Goal: Task Accomplishment & Management: Use online tool/utility

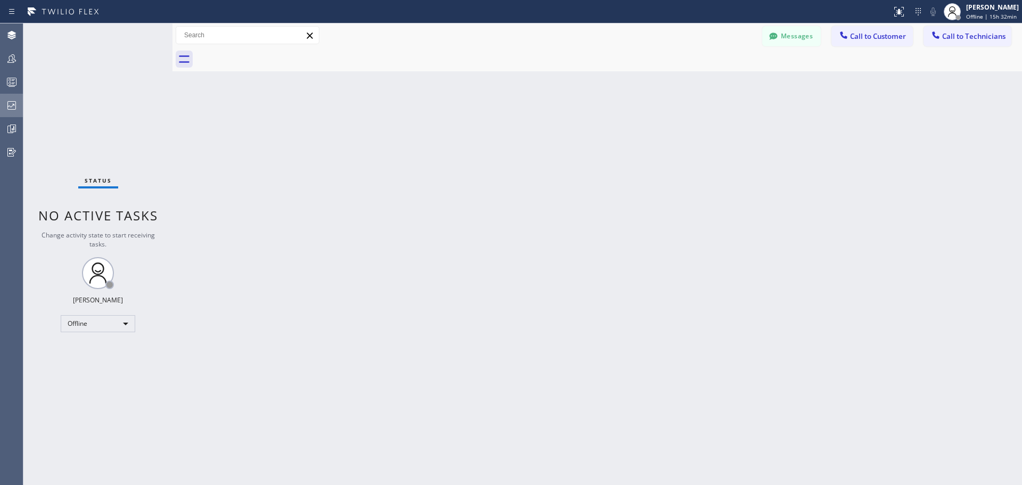
click at [10, 109] on icon at bounding box center [11, 105] width 13 height 13
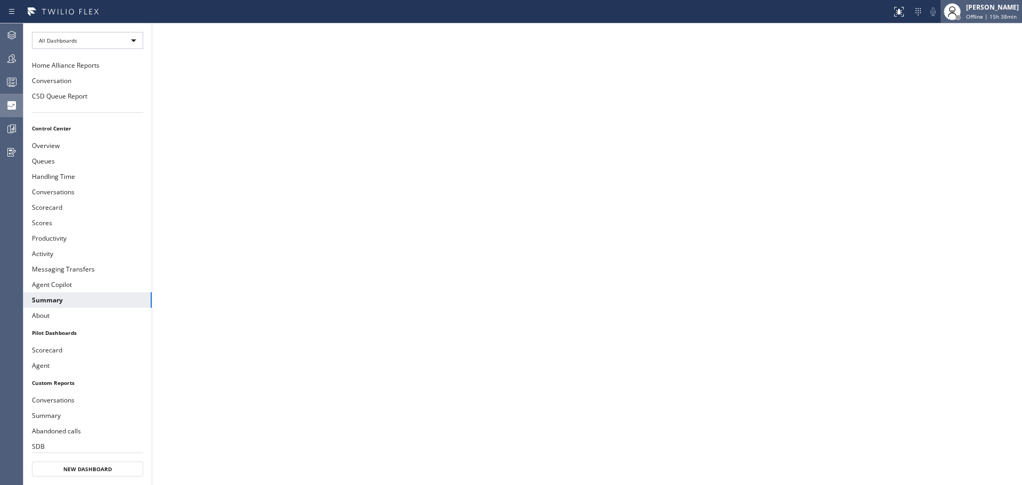
click at [974, 20] on div "[PERSON_NAME] Offline | 15h 38min" at bounding box center [993, 11] width 58 height 19
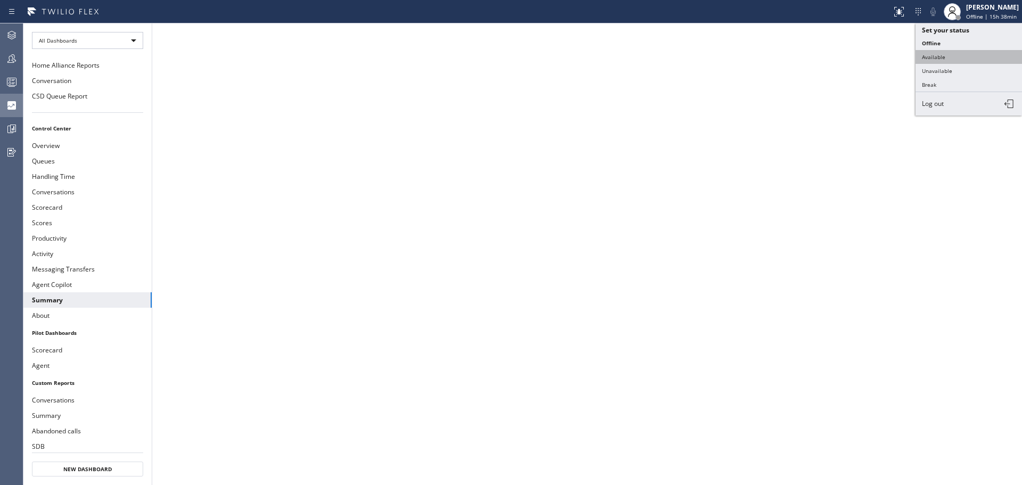
click at [973, 60] on button "Available" at bounding box center [969, 57] width 106 height 14
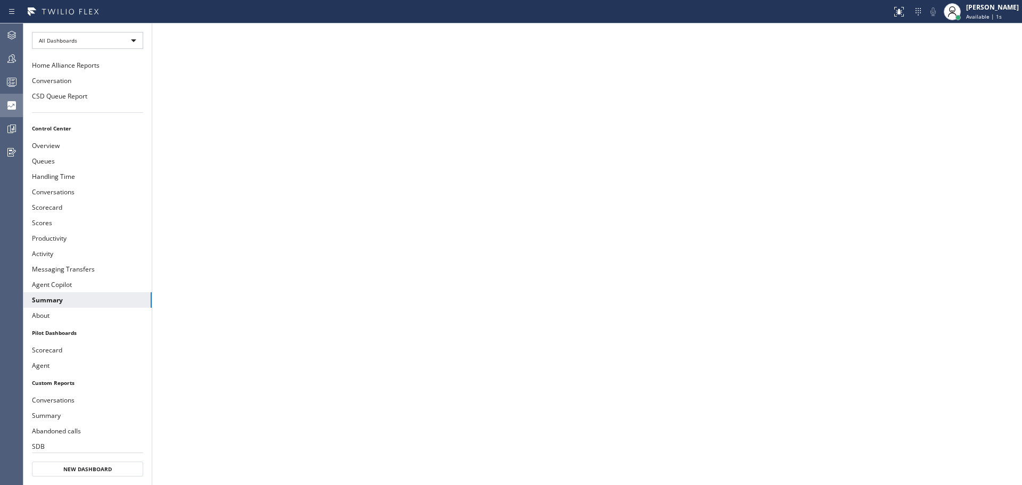
drag, startPoint x: 12, startPoint y: 30, endPoint x: 435, endPoint y: 138, distance: 437.3
click at [12, 30] on icon at bounding box center [11, 35] width 13 height 13
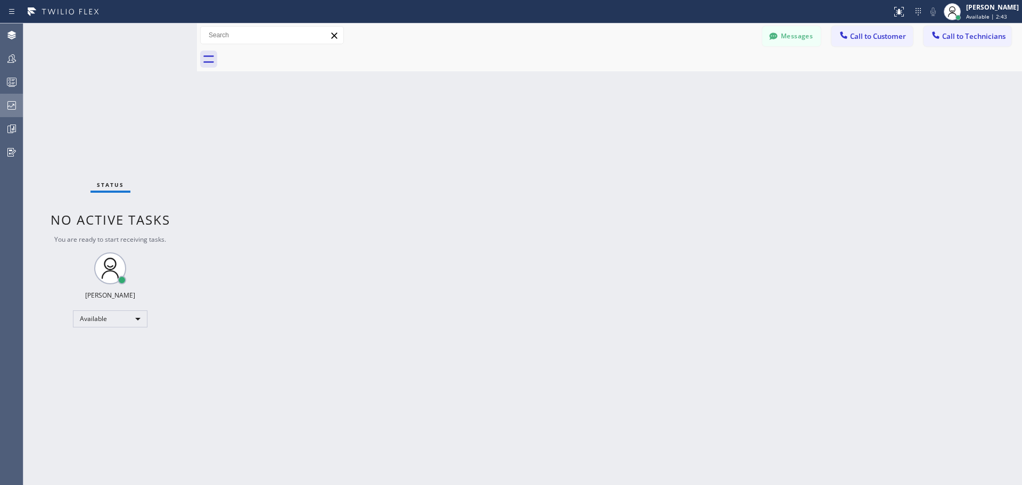
drag, startPoint x: 173, startPoint y: 37, endPoint x: 186, endPoint y: 63, distance: 29.5
click at [197, 40] on div at bounding box center [197, 254] width 0 height 462
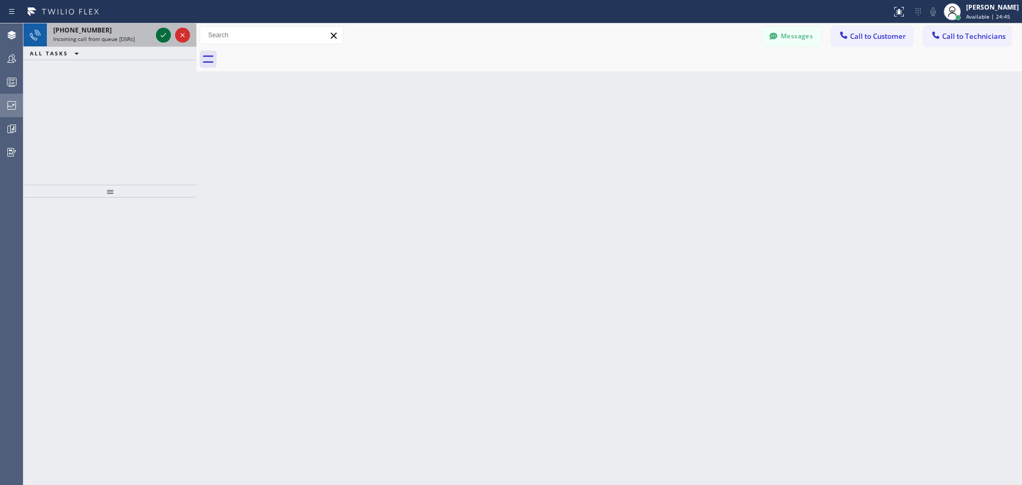
click at [161, 39] on icon at bounding box center [163, 35] width 13 height 13
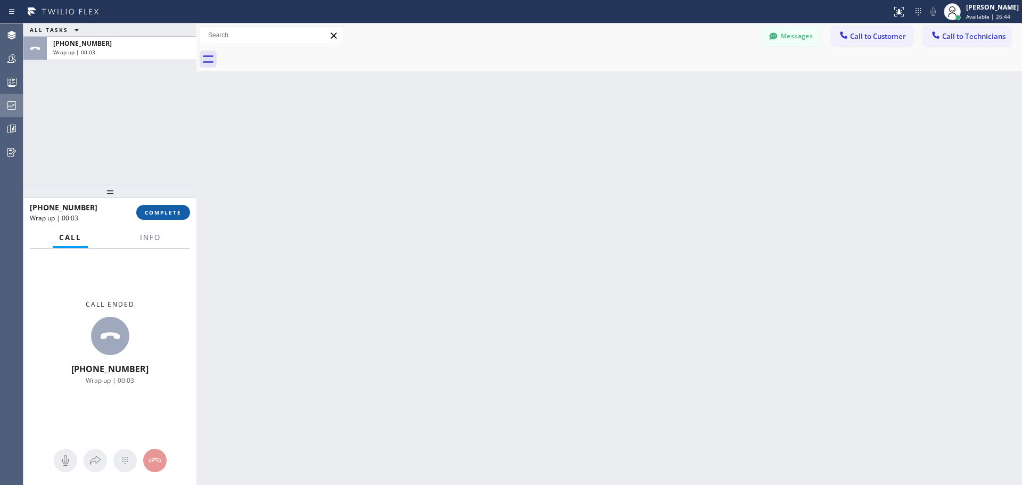
click at [177, 215] on span "COMPLETE" at bounding box center [163, 212] width 37 height 7
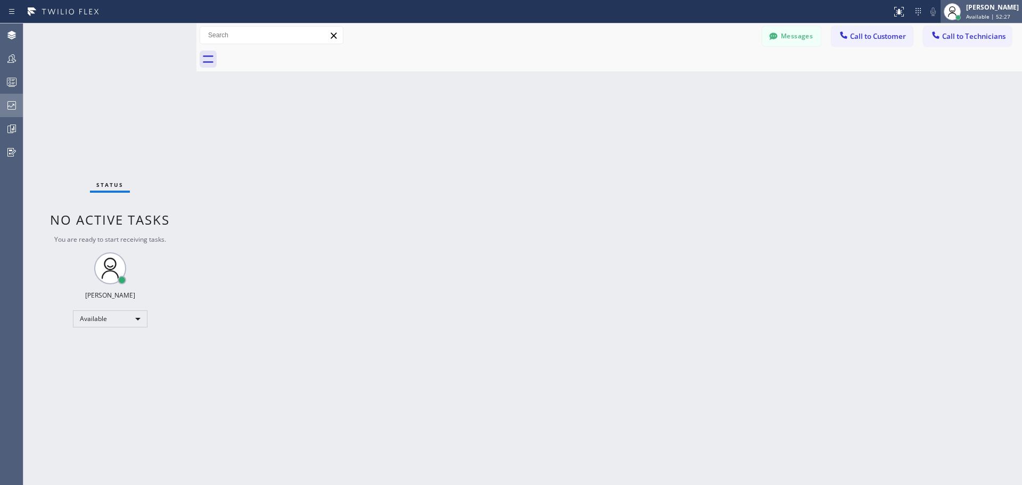
click at [987, 14] on span "Available | 52:27" at bounding box center [988, 16] width 44 height 7
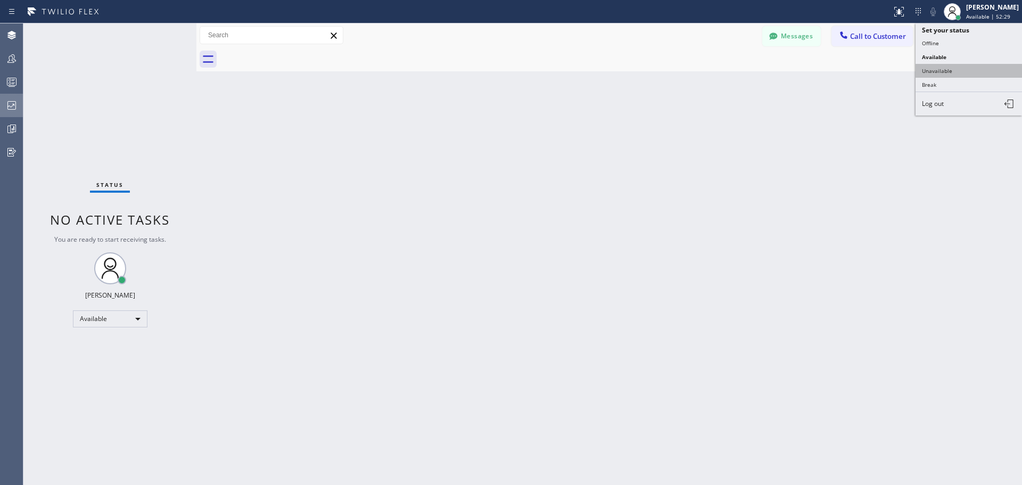
click at [965, 70] on button "Unavailable" at bounding box center [969, 71] width 106 height 14
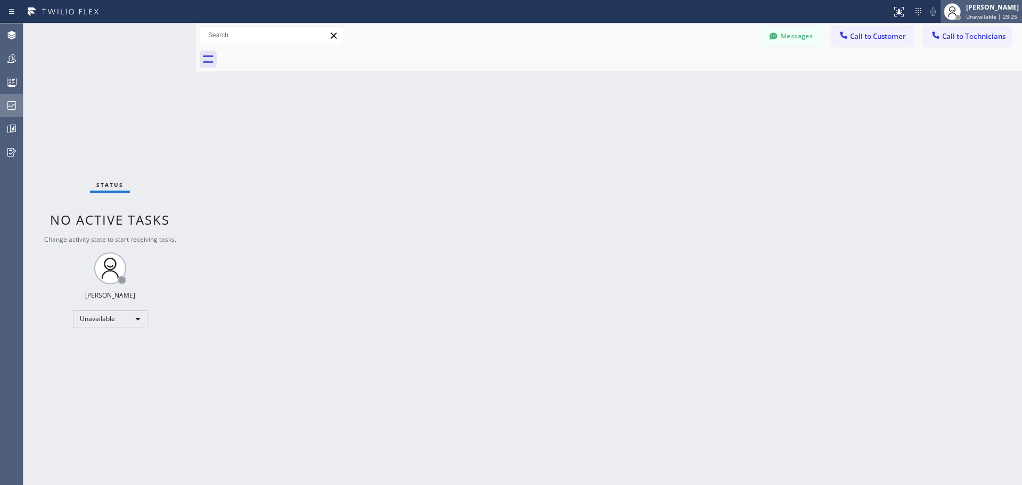
click at [992, 7] on div "[PERSON_NAME]" at bounding box center [992, 7] width 53 height 9
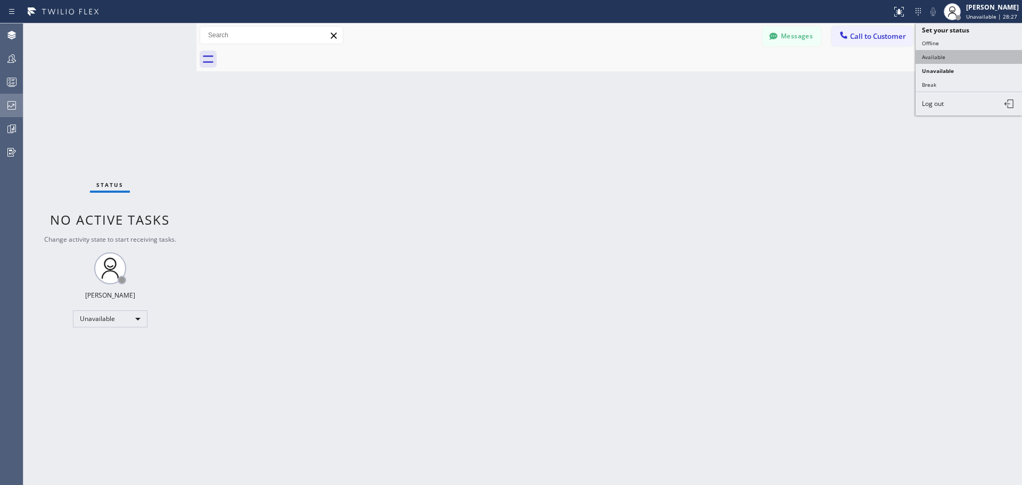
click at [974, 57] on button "Available" at bounding box center [969, 57] width 106 height 14
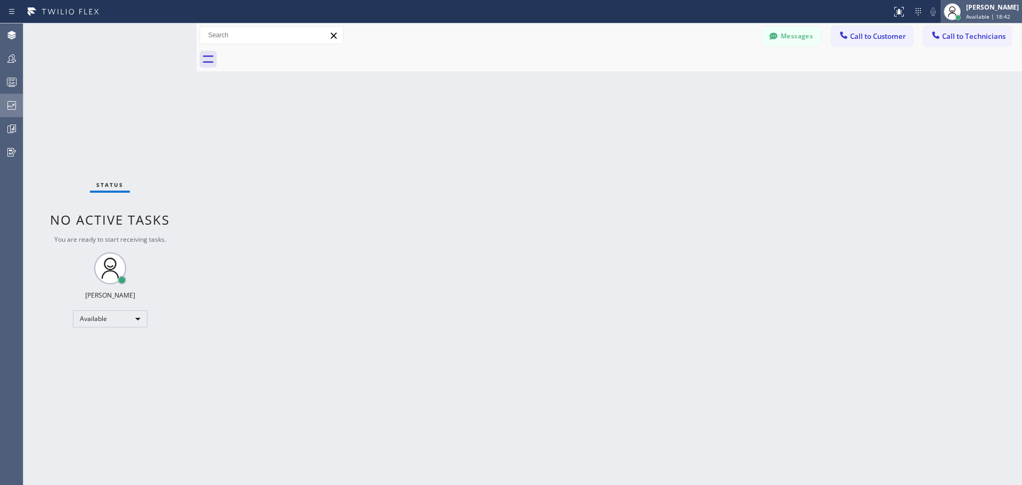
click at [992, 13] on span "Available | 18:42" at bounding box center [988, 16] width 44 height 7
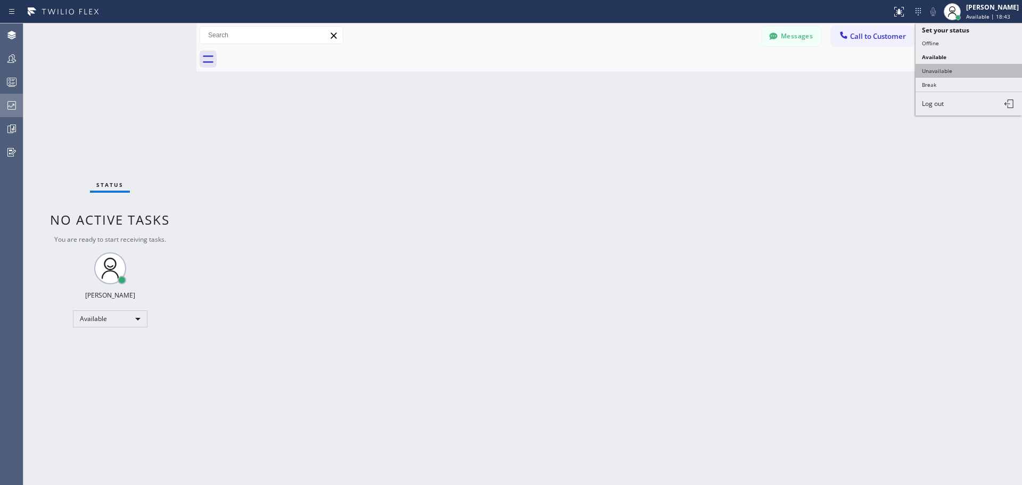
click at [958, 70] on button "Unavailable" at bounding box center [969, 71] width 106 height 14
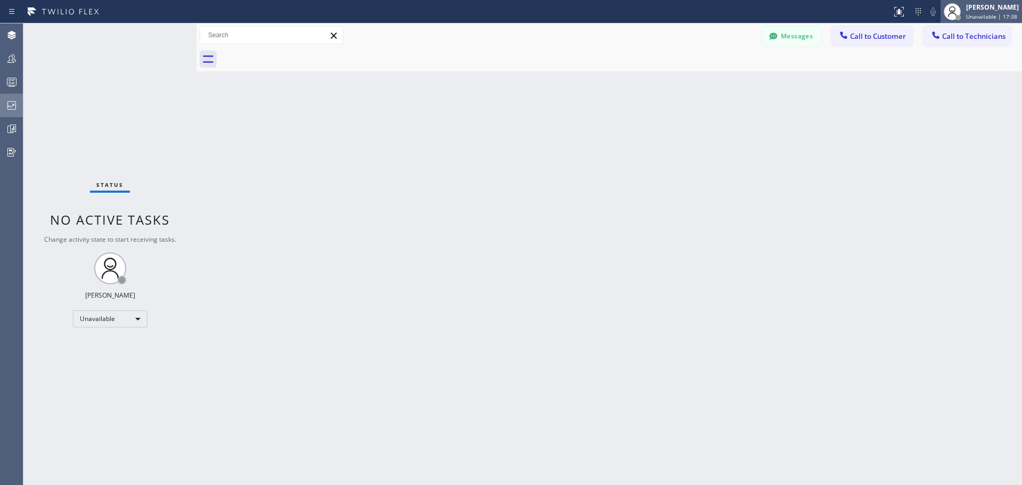
click at [999, 12] on div "[PERSON_NAME] Unavailable | 17:38" at bounding box center [993, 11] width 58 height 19
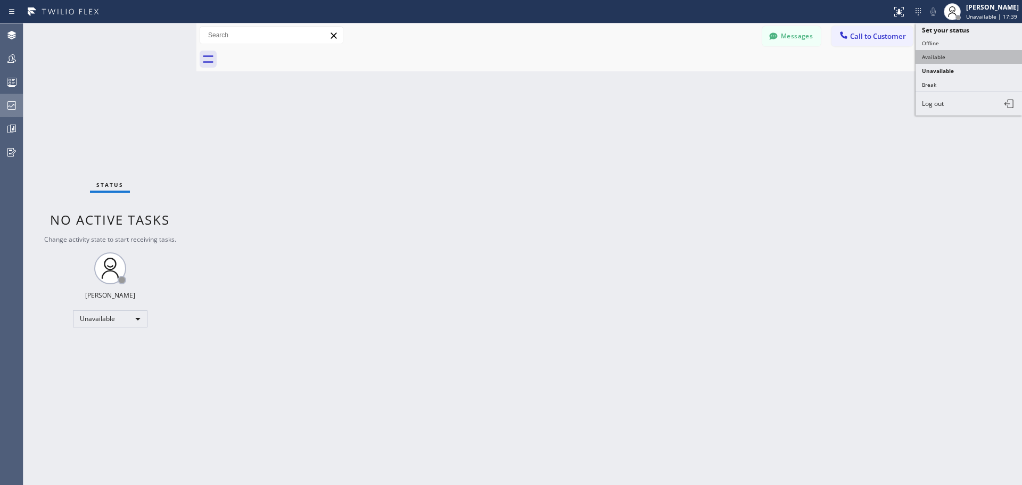
click at [938, 55] on button "Available" at bounding box center [969, 57] width 106 height 14
drag, startPoint x: 856, startPoint y: 27, endPoint x: 862, endPoint y: 38, distance: 12.6
click at [857, 28] on button "Call to Customer" at bounding box center [871, 36] width 81 height 20
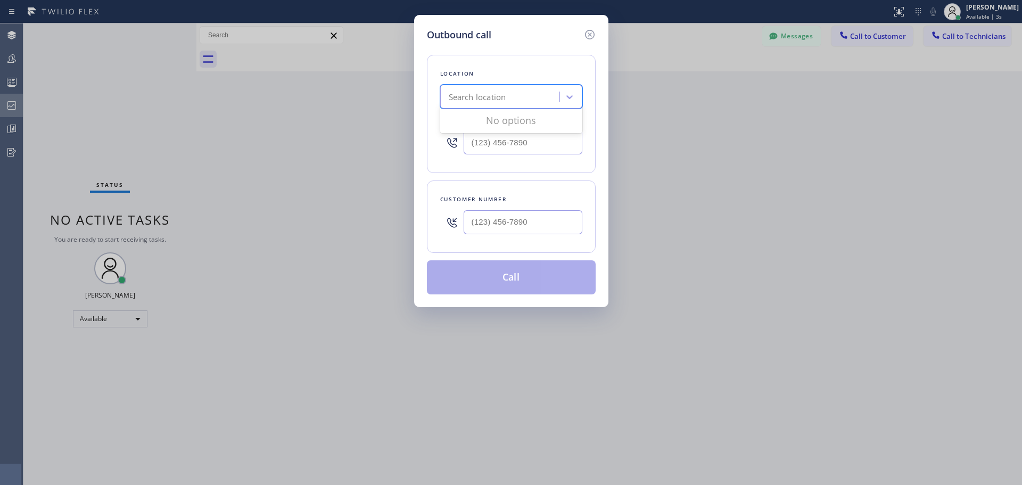
drag, startPoint x: 481, startPoint y: 93, endPoint x: 485, endPoint y: 89, distance: 5.7
click at [485, 89] on div "Search location" at bounding box center [501, 97] width 116 height 19
type input "CSM"
click at [532, 112] on div "Home Alliance CSM" at bounding box center [511, 119] width 142 height 19
type input "[PHONE_NUMBER]"
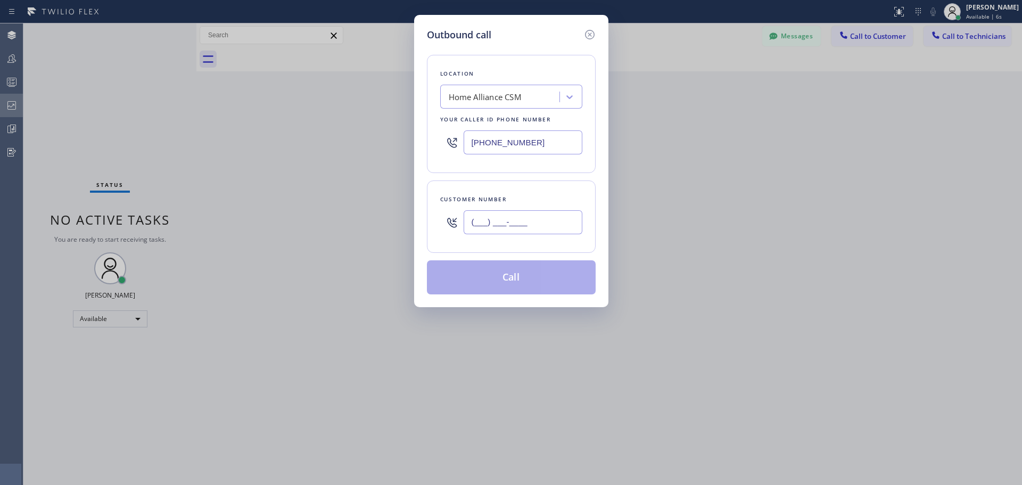
click at [504, 226] on input "(___) ___-____" at bounding box center [523, 222] width 119 height 24
paste input "949) 903-1840"
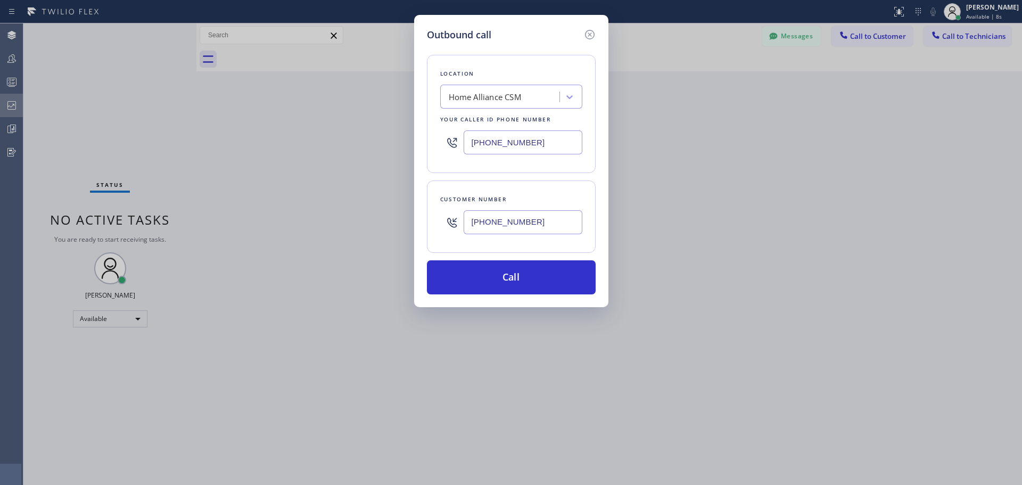
type input "[PHONE_NUMBER]"
click at [524, 302] on div "Outbound call Location Home Alliance CSM Your caller id phone number [PHONE_NUM…" at bounding box center [511, 161] width 194 height 292
click at [530, 277] on button "Call" at bounding box center [511, 277] width 169 height 34
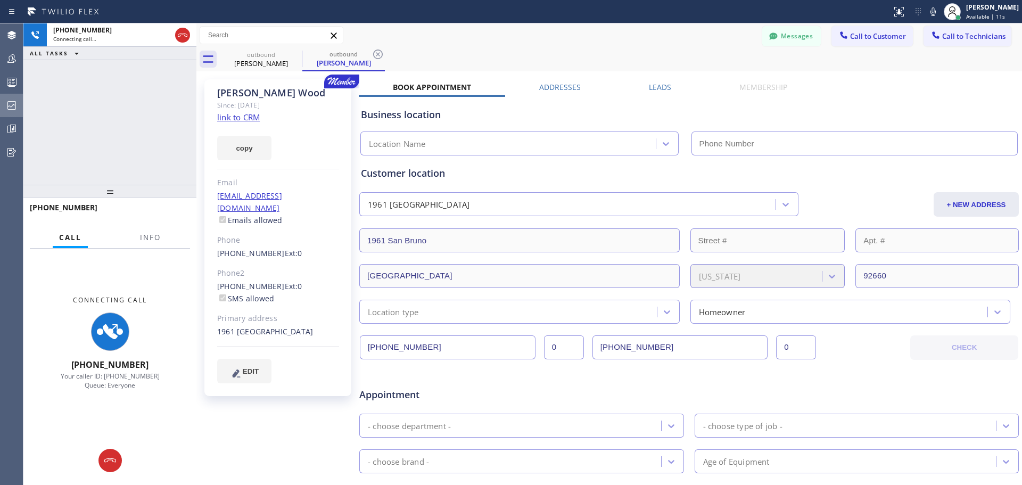
type input "[PHONE_NUMBER]"
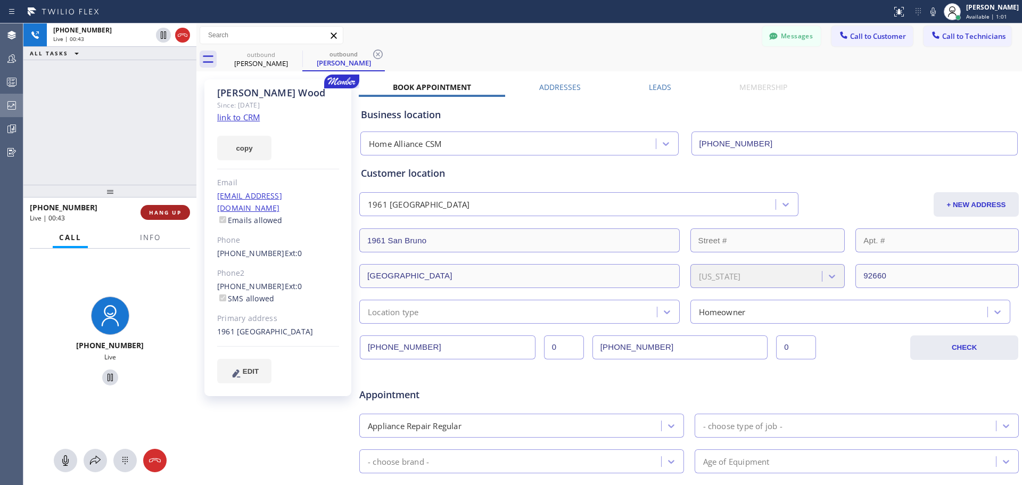
click at [167, 210] on span "HANG UP" at bounding box center [165, 212] width 32 height 7
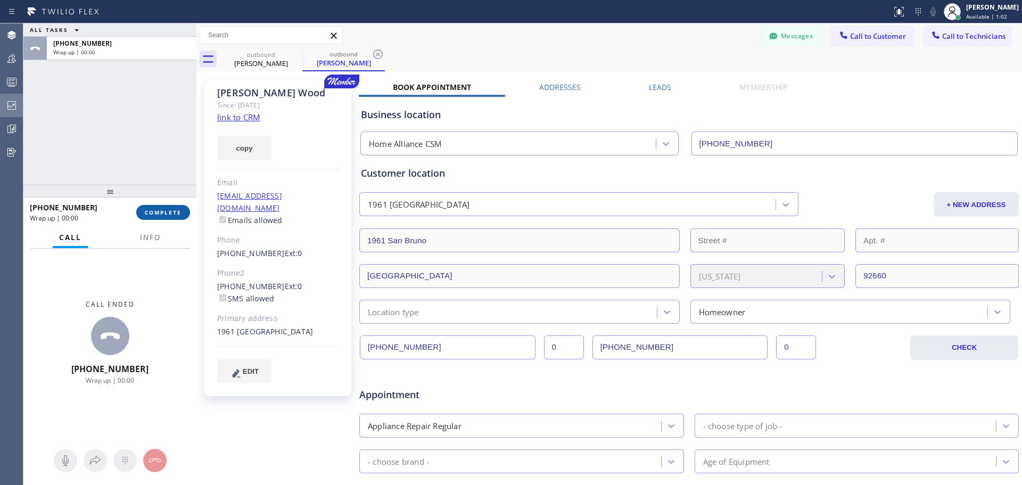
click at [163, 213] on span "COMPLETE" at bounding box center [163, 212] width 37 height 7
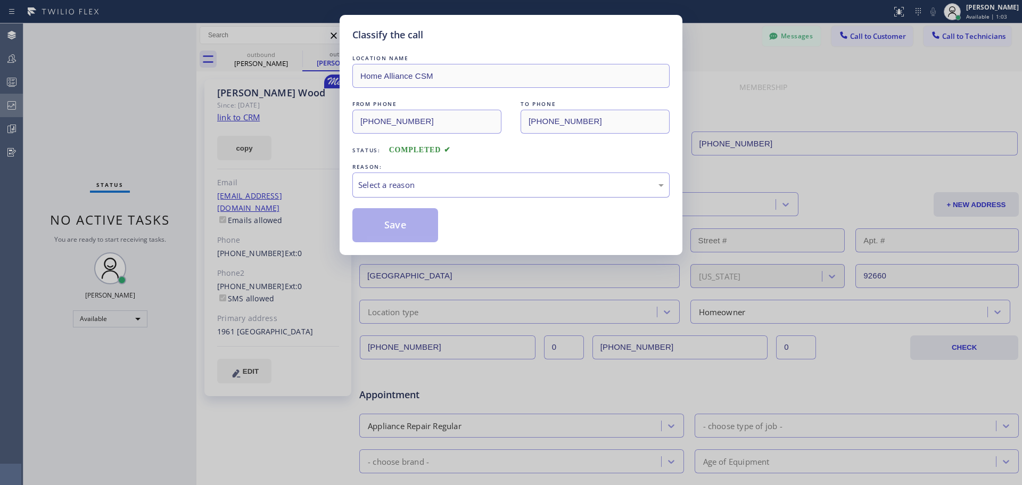
click at [481, 187] on div "Select a reason" at bounding box center [511, 185] width 306 height 12
click at [386, 218] on button "Save" at bounding box center [395, 225] width 86 height 34
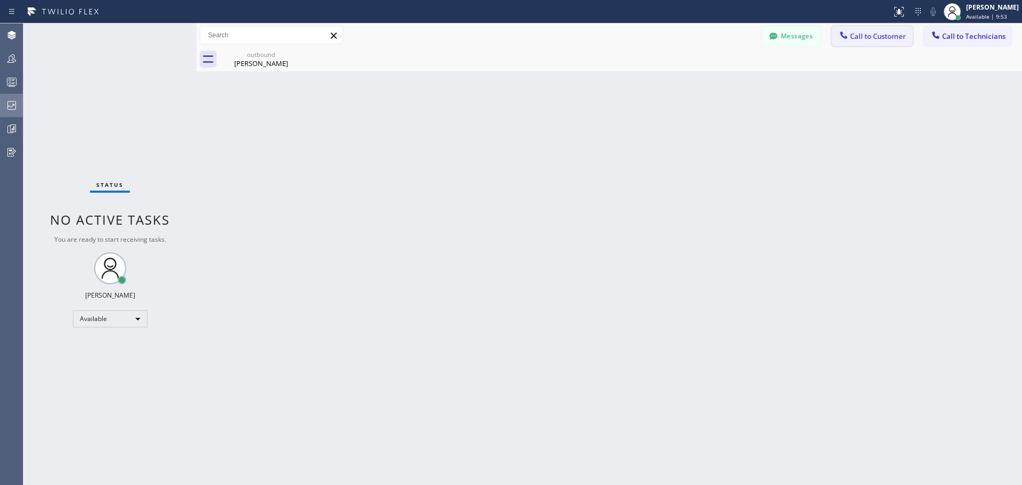
click at [875, 39] on span "Call to Customer" at bounding box center [878, 36] width 56 height 10
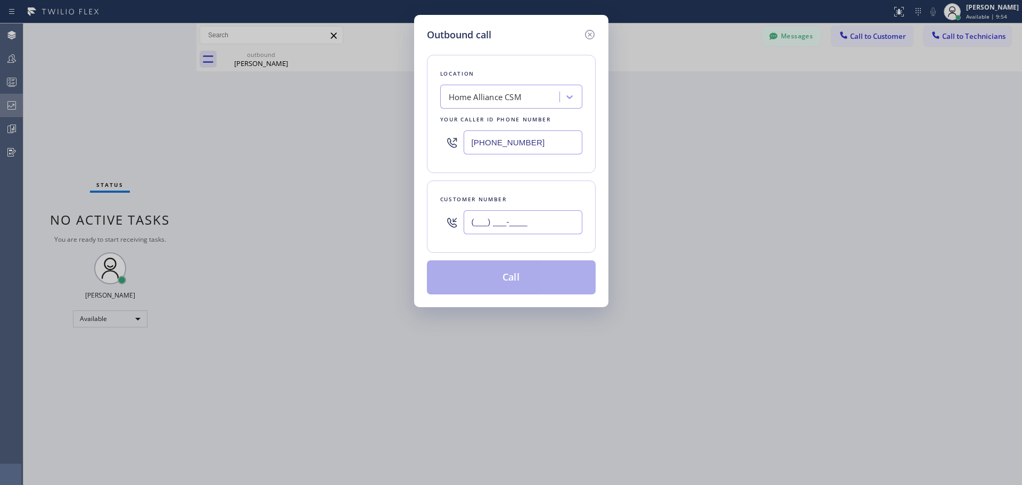
click at [506, 226] on input "(___) ___-____" at bounding box center [523, 222] width 119 height 24
paste input "310) 388-2112"
type input "[PHONE_NUMBER]"
click at [516, 279] on button "Call" at bounding box center [511, 277] width 169 height 34
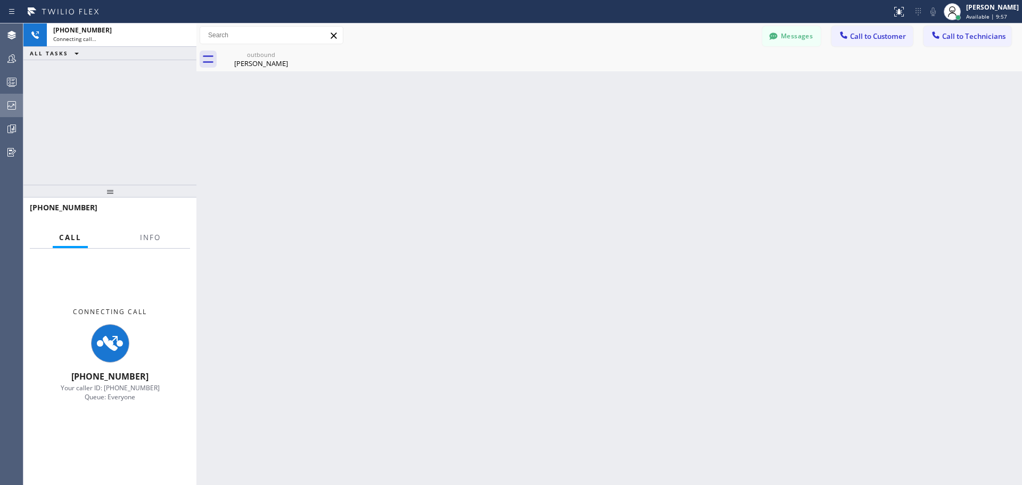
click at [516, 279] on div "Back to Dashboard Change Sender ID Customers Technicians FV [PERSON_NAME] [DATE…" at bounding box center [609, 254] width 826 height 462
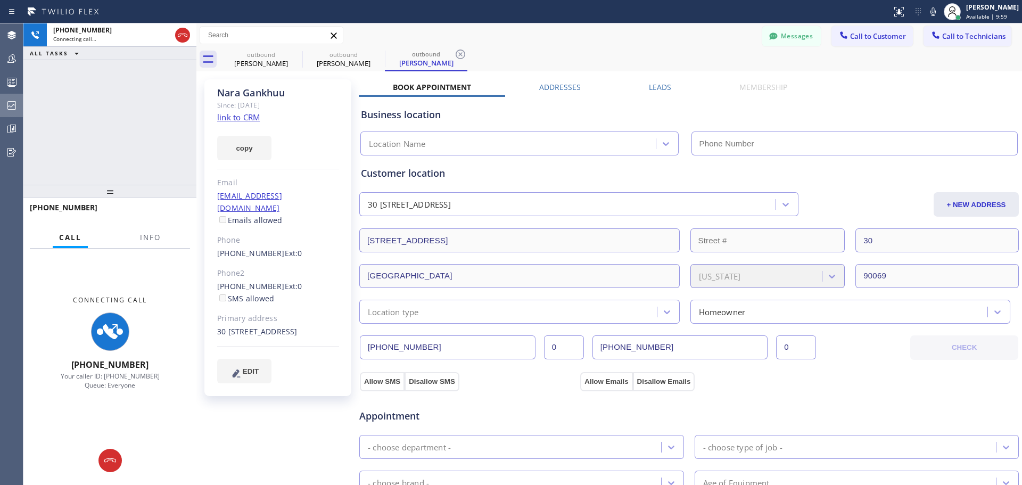
type input "[PHONE_NUMBER]"
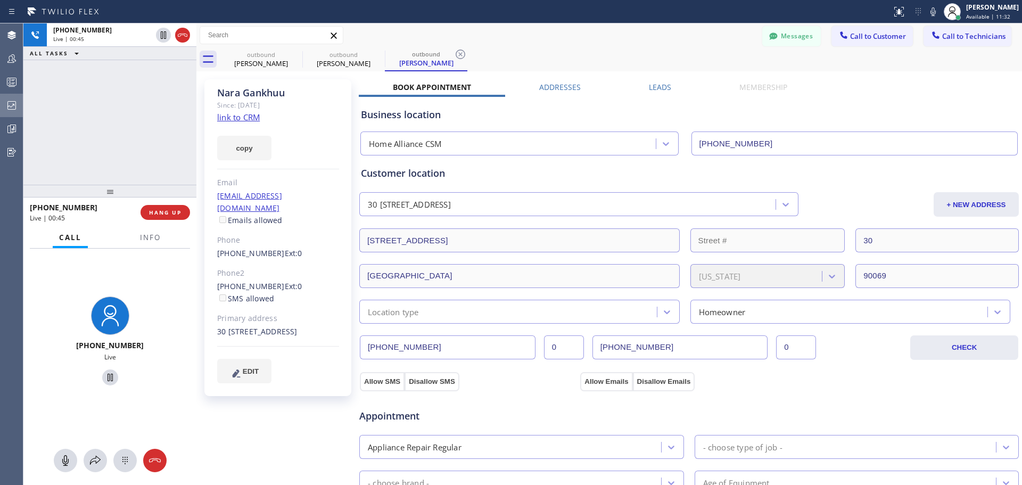
drag, startPoint x: 163, startPoint y: 216, endPoint x: 170, endPoint y: 223, distance: 10.2
click at [163, 215] on span "HANG UP" at bounding box center [165, 212] width 32 height 7
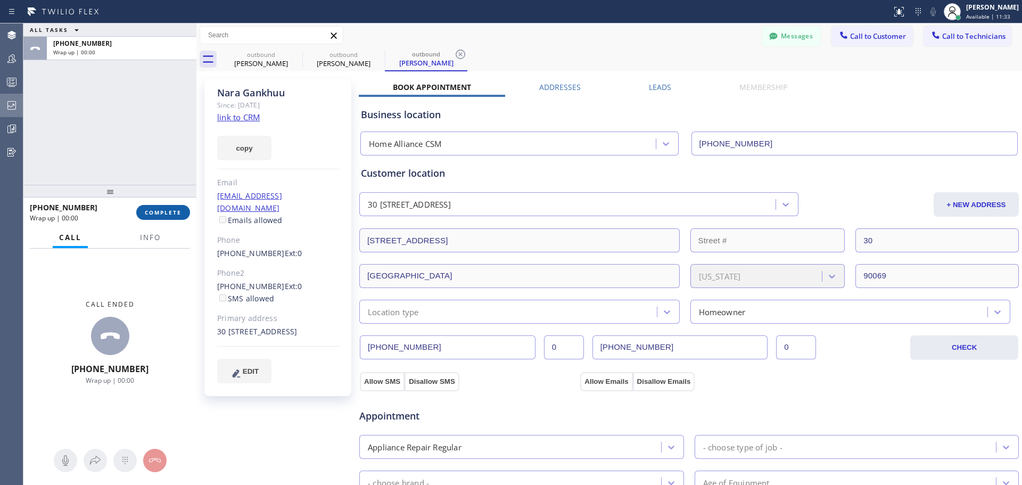
click at [159, 209] on span "COMPLETE" at bounding box center [163, 212] width 37 height 7
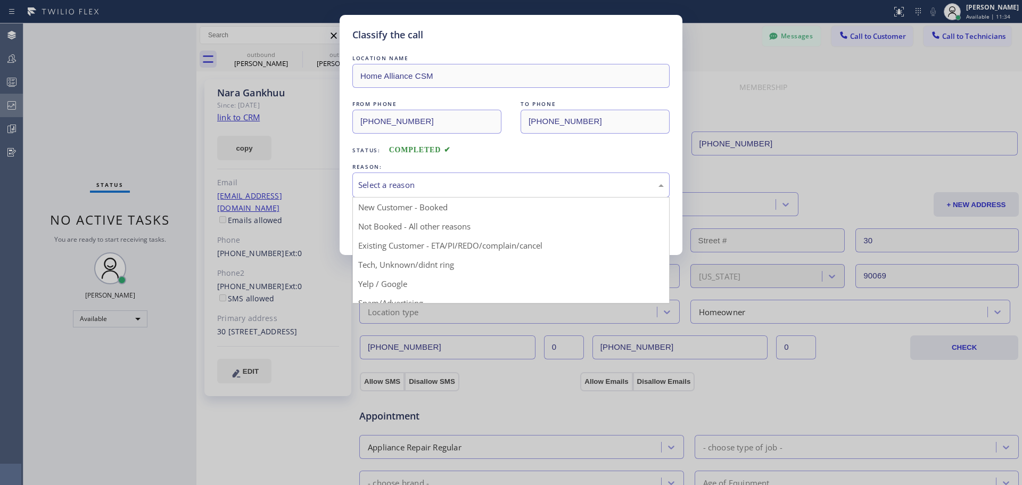
click at [413, 177] on div "Select a reason" at bounding box center [510, 184] width 317 height 25
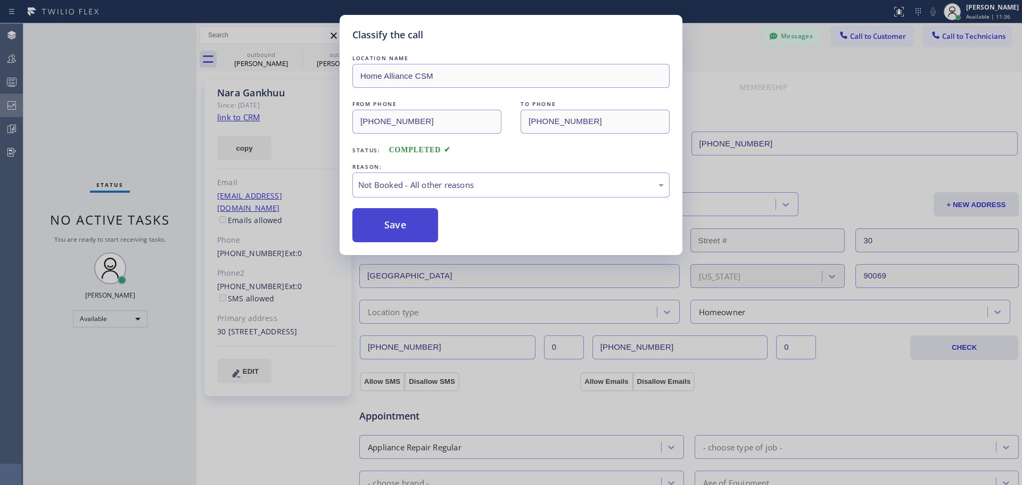
click at [385, 228] on button "Save" at bounding box center [395, 225] width 86 height 34
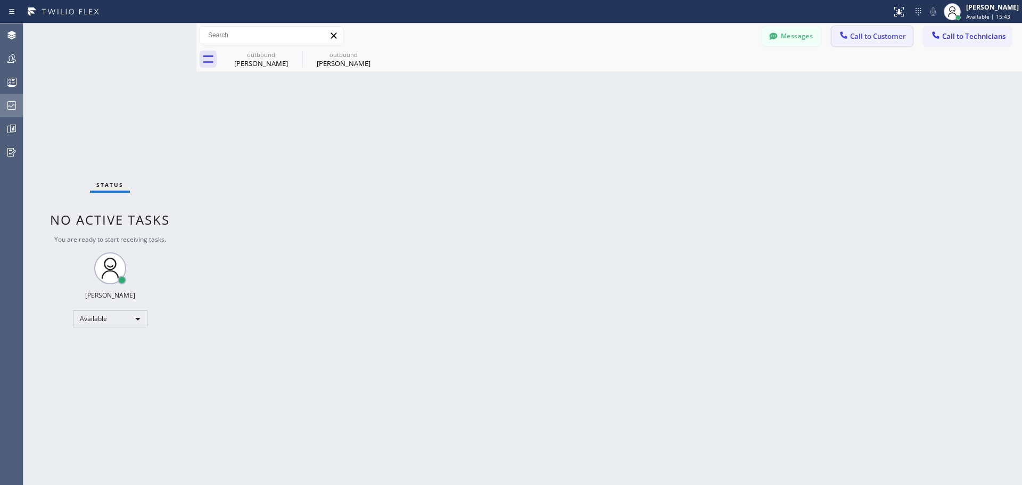
click at [888, 38] on span "Call to Customer" at bounding box center [878, 36] width 56 height 10
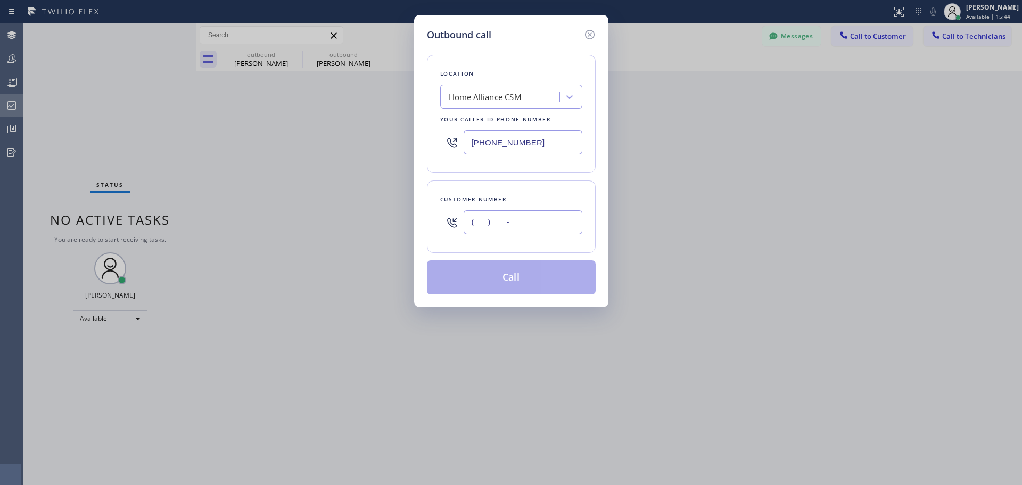
click at [527, 222] on input "(___) ___-____" at bounding box center [523, 222] width 119 height 24
paste input "310) 460-9960"
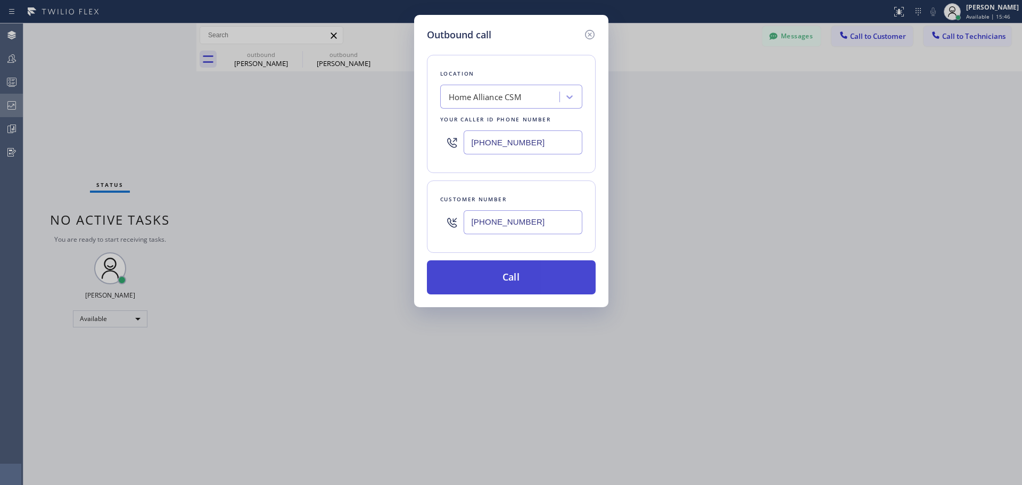
type input "[PHONE_NUMBER]"
click at [520, 278] on button "Call" at bounding box center [511, 277] width 169 height 34
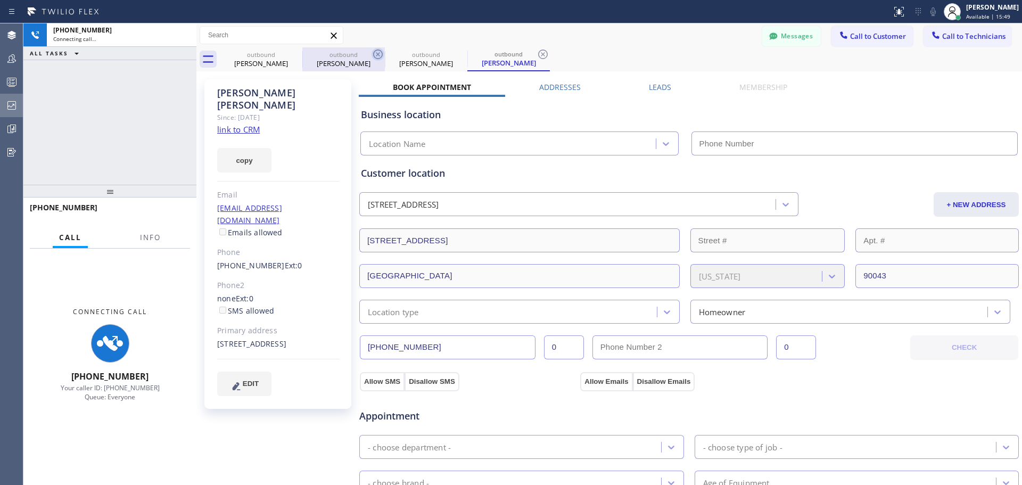
type input "[PHONE_NUMBER]"
click at [374, 53] on icon at bounding box center [378, 54] width 13 height 13
click at [292, 53] on icon at bounding box center [295, 54] width 13 height 13
click at [292, 57] on icon at bounding box center [296, 55] width 10 height 10
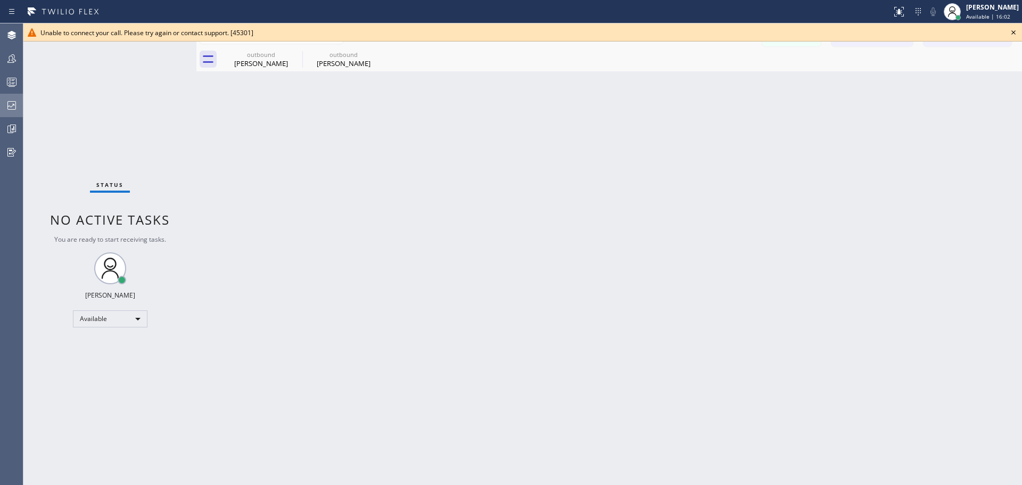
click at [1012, 33] on icon at bounding box center [1013, 32] width 13 height 13
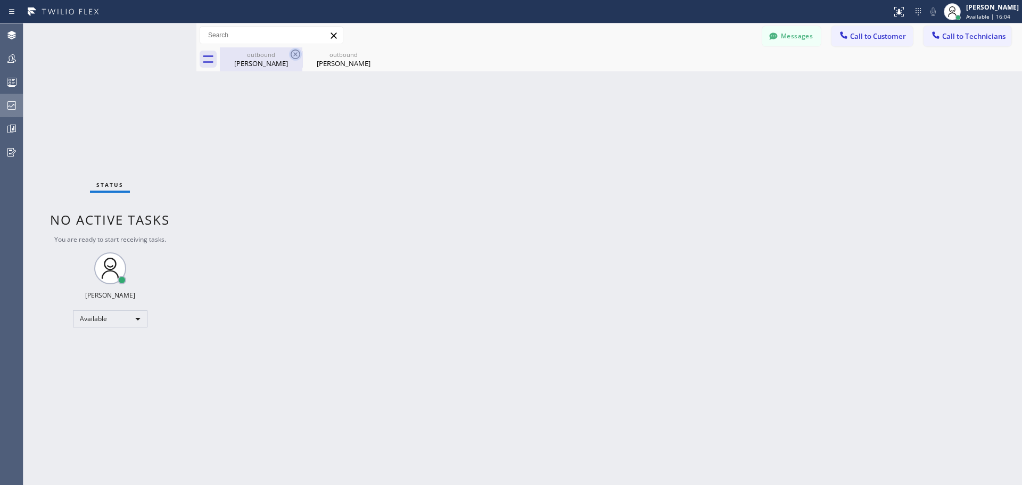
click at [296, 55] on icon at bounding box center [296, 55] width 10 height 10
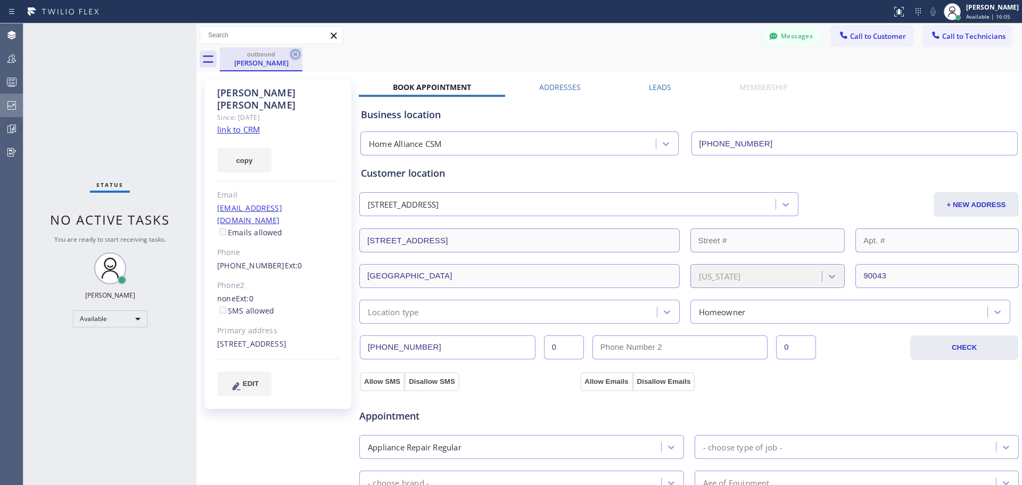
click at [297, 59] on icon at bounding box center [295, 54] width 13 height 13
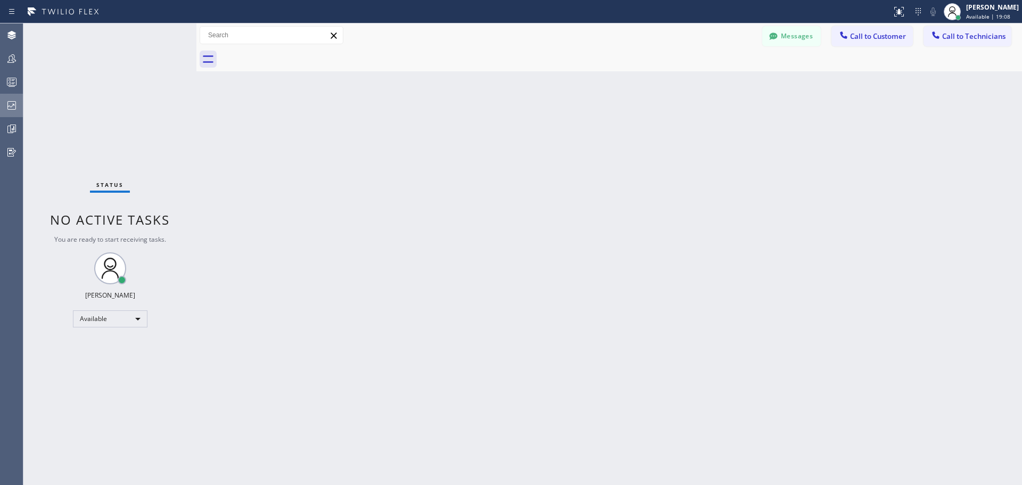
click at [773, 24] on div "Messages Call to Customer Call to Technicians Outbound call Location Home Allia…" at bounding box center [609, 35] width 826 height 24
click at [776, 36] on icon at bounding box center [773, 36] width 11 height 11
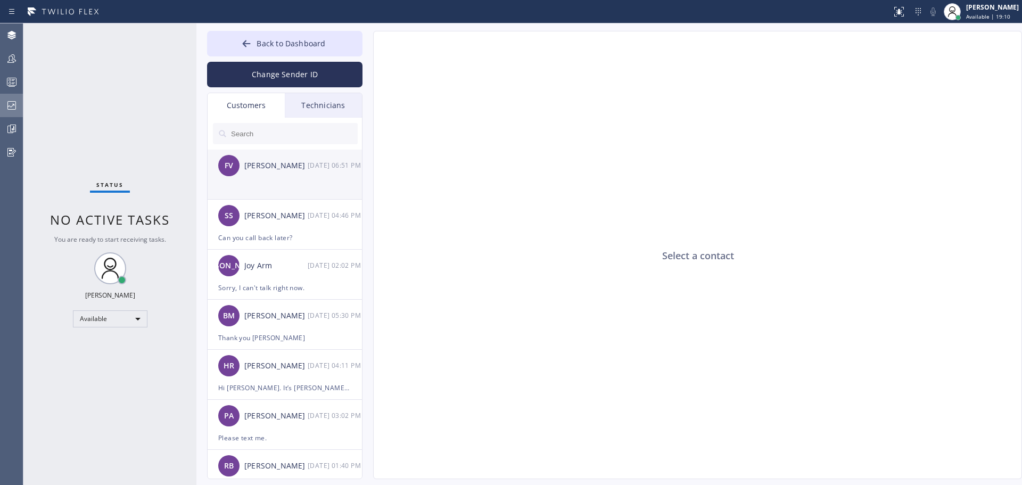
click at [269, 177] on div "FV [PERSON_NAME] [DATE] 06:51 PM" at bounding box center [285, 166] width 155 height 32
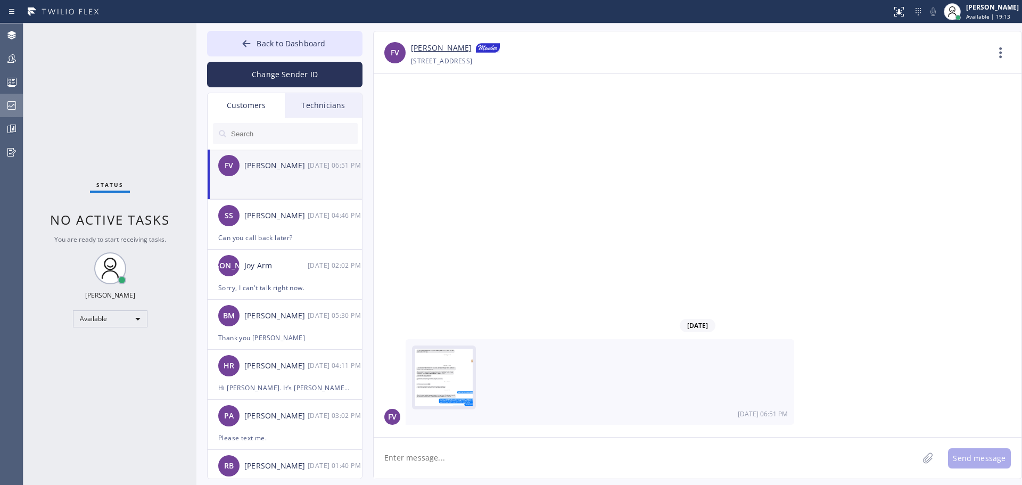
click at [448, 377] on img at bounding box center [447, 379] width 64 height 61
click at [435, 371] on img at bounding box center [447, 379] width 64 height 61
click at [531, 460] on textarea at bounding box center [646, 458] width 545 height 41
type textarea "Thank you! This attachment came through clearly :)"
click at [979, 456] on button "Send message" at bounding box center [979, 458] width 63 height 20
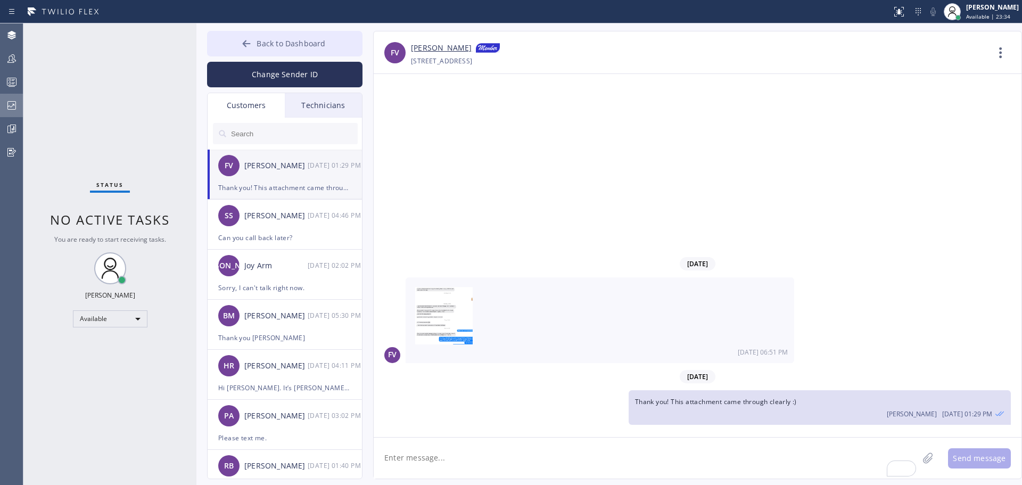
click at [272, 48] on button "Back to Dashboard" at bounding box center [284, 44] width 155 height 26
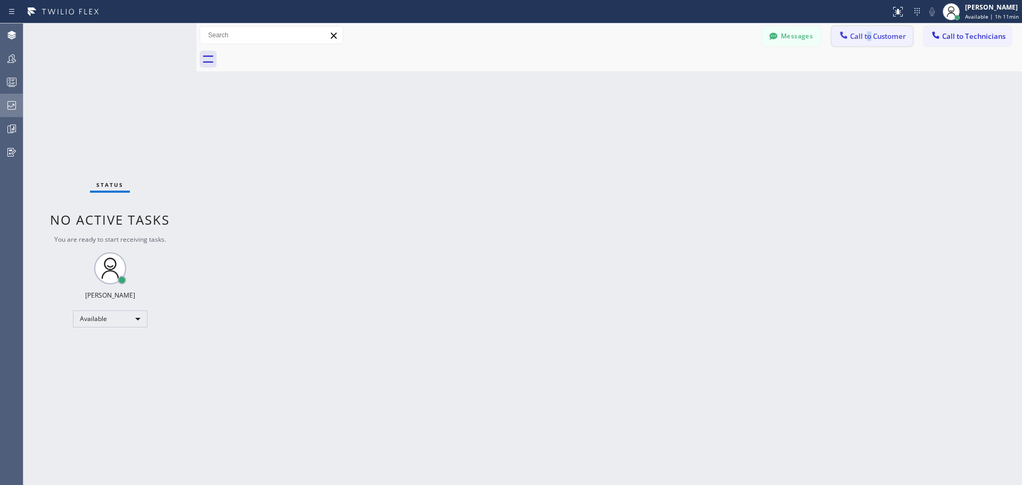
click at [869, 29] on div "Messages Call to Customer Call to Technicians Outbound call Location Home Allia…" at bounding box center [609, 35] width 826 height 24
click at [872, 32] on span "Call to Customer" at bounding box center [878, 36] width 56 height 10
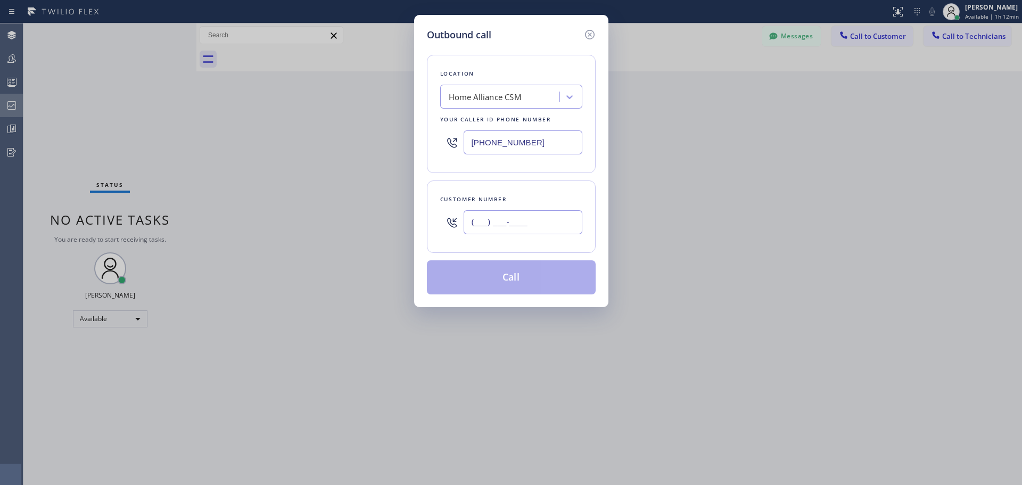
click at [526, 227] on input "(___) ___-____" at bounding box center [523, 222] width 119 height 24
paste input "215) 360-4211"
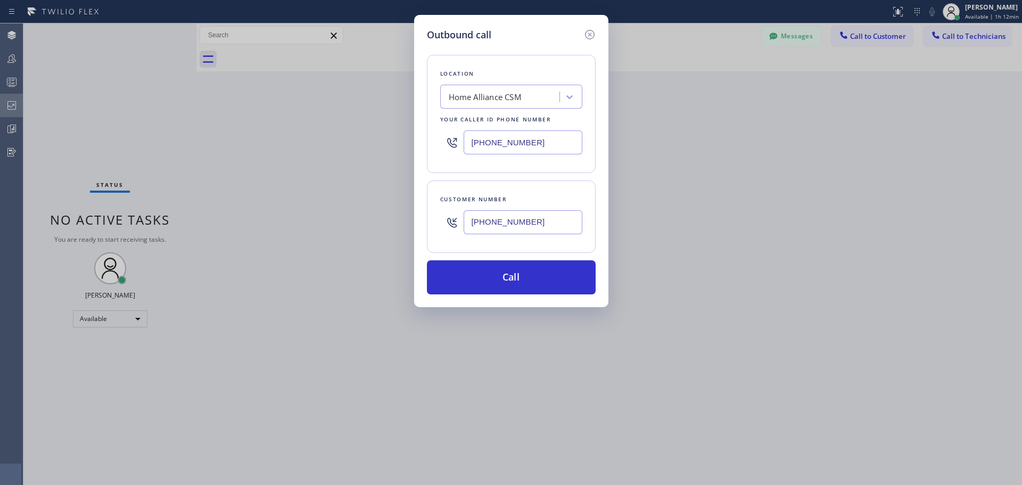
type input "[PHONE_NUMBER]"
click at [822, 153] on div "Outbound call Location Home Alliance CSM Your caller id phone number [PHONE_NUM…" at bounding box center [511, 242] width 1022 height 485
click at [536, 269] on button "Call" at bounding box center [511, 277] width 169 height 34
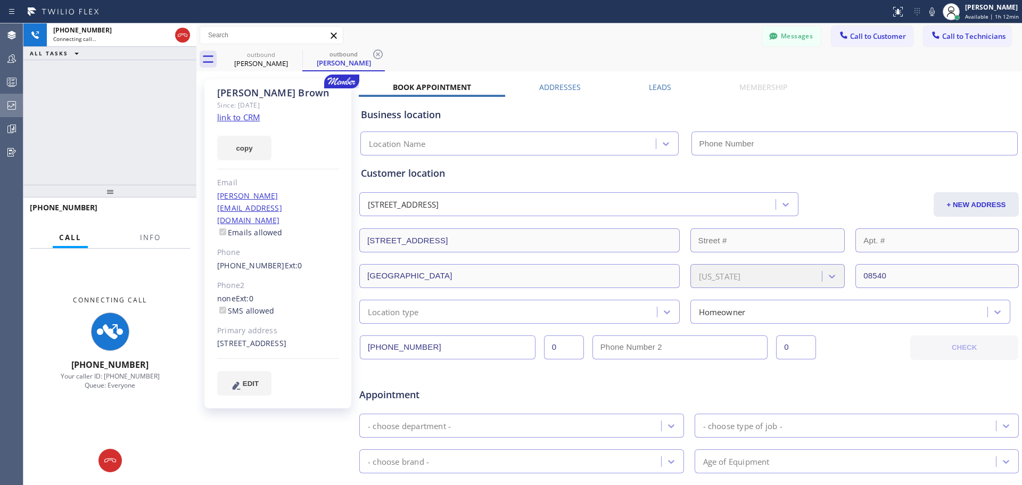
type input "[PHONE_NUMBER]"
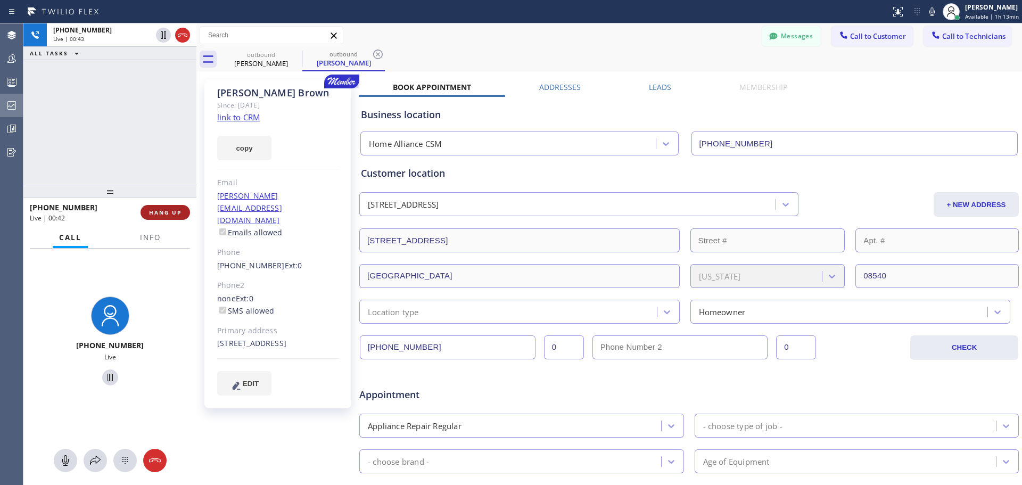
click at [161, 213] on span "HANG UP" at bounding box center [165, 212] width 32 height 7
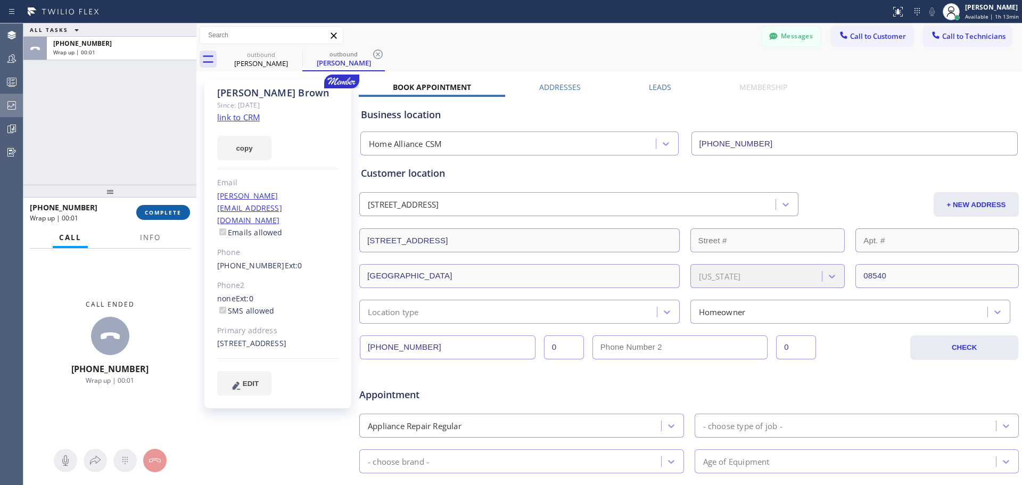
click at [171, 215] on span "COMPLETE" at bounding box center [163, 212] width 37 height 7
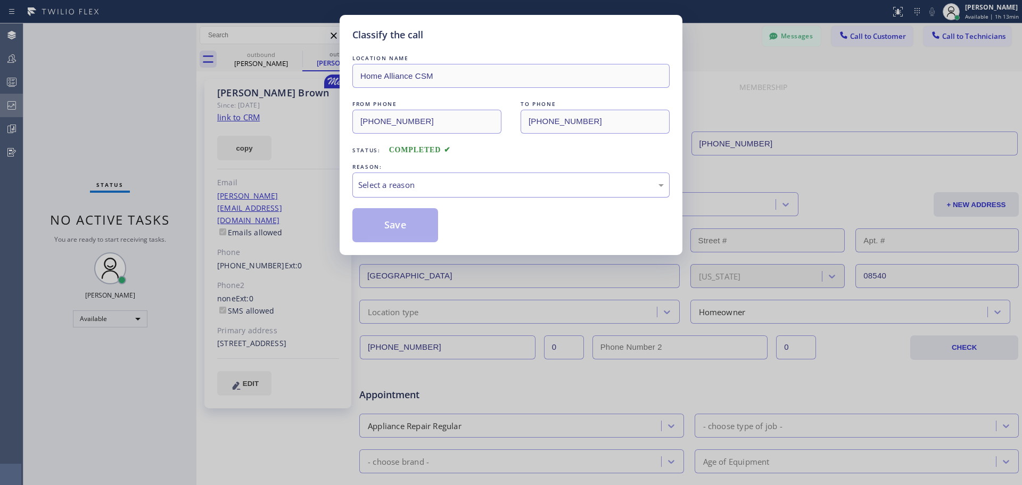
click at [512, 179] on div "Select a reason" at bounding box center [511, 185] width 306 height 12
click at [381, 219] on button "Save" at bounding box center [395, 225] width 86 height 34
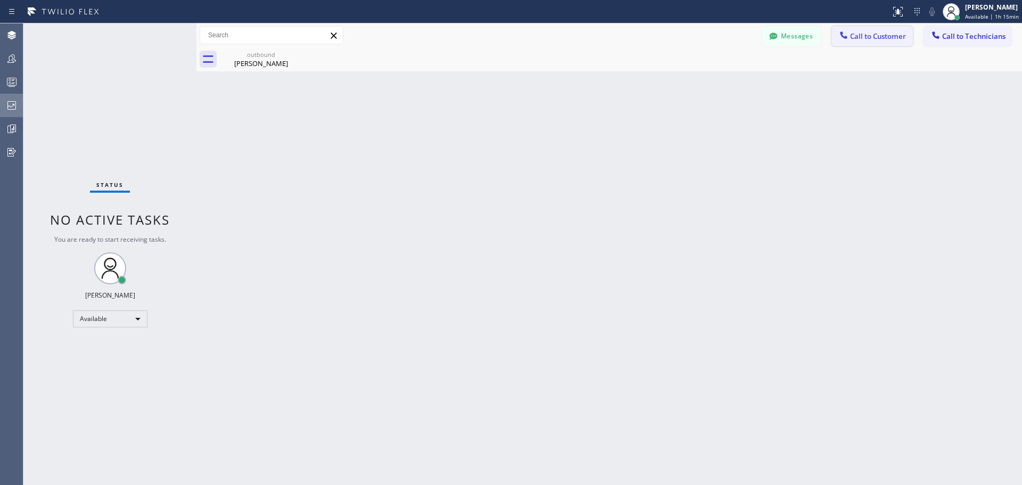
click at [858, 45] on button "Call to Customer" at bounding box center [871, 36] width 81 height 20
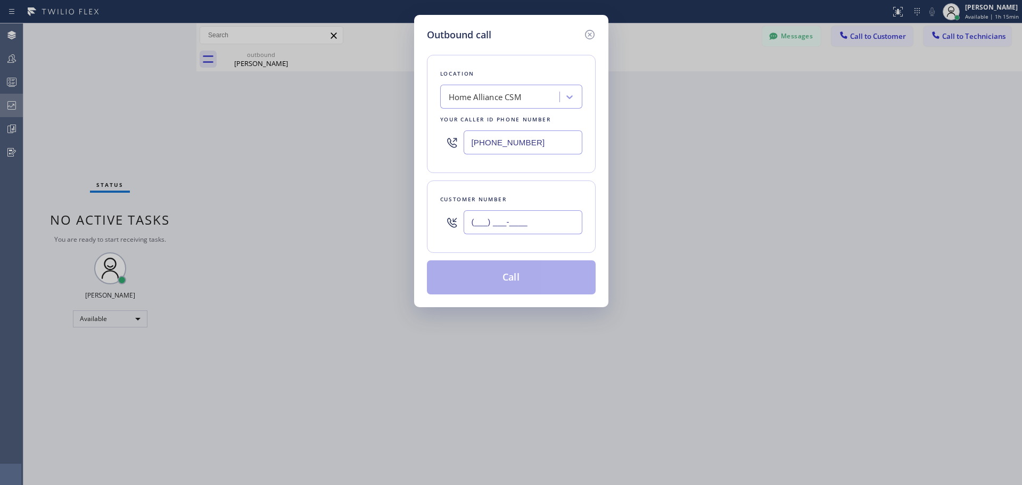
click at [512, 230] on input "(___) ___-____" at bounding box center [523, 222] width 119 height 24
paste input "917) 226-0508"
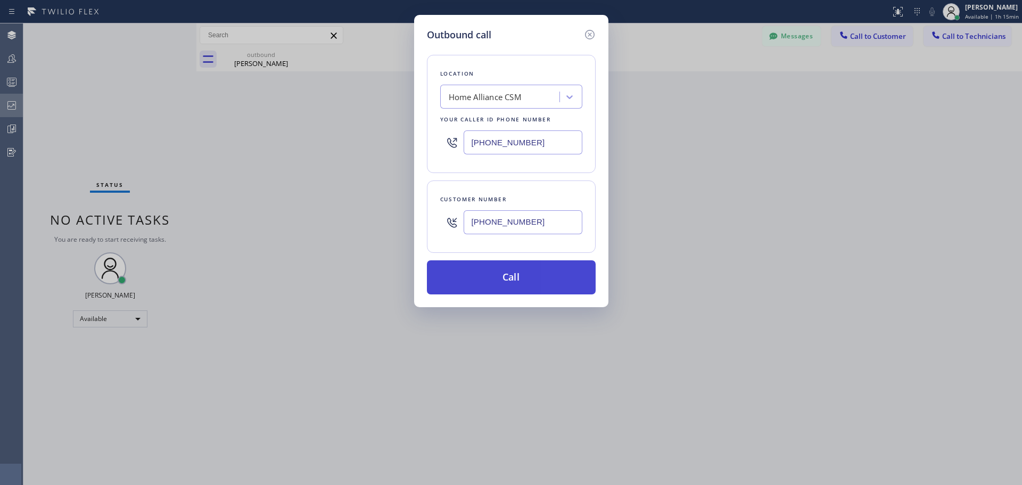
type input "[PHONE_NUMBER]"
click at [530, 282] on button "Call" at bounding box center [511, 277] width 169 height 34
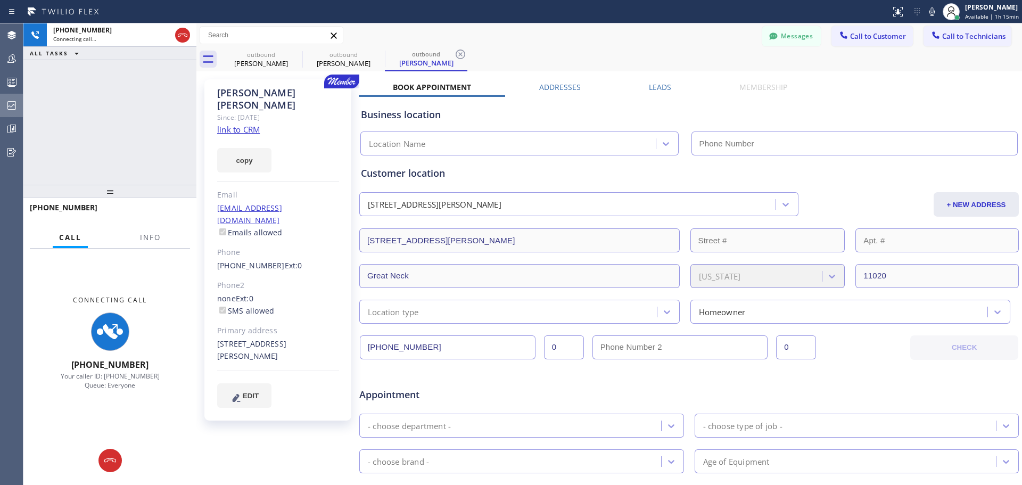
type input "[PHONE_NUMBER]"
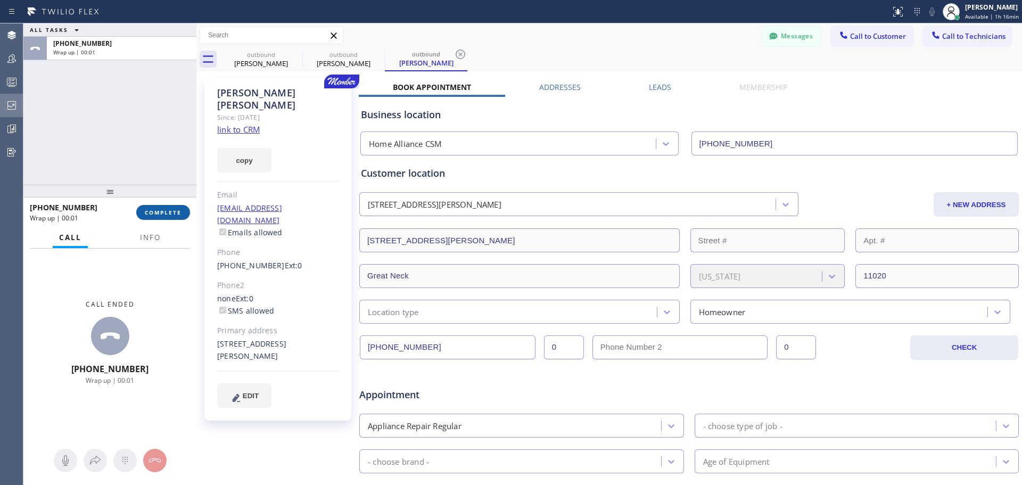
click at [155, 204] on div "[PHONE_NUMBER] Wrap up | 00:01 COMPLETE" at bounding box center [110, 213] width 160 height 28
click at [156, 210] on span "COMPLETE" at bounding box center [163, 212] width 37 height 7
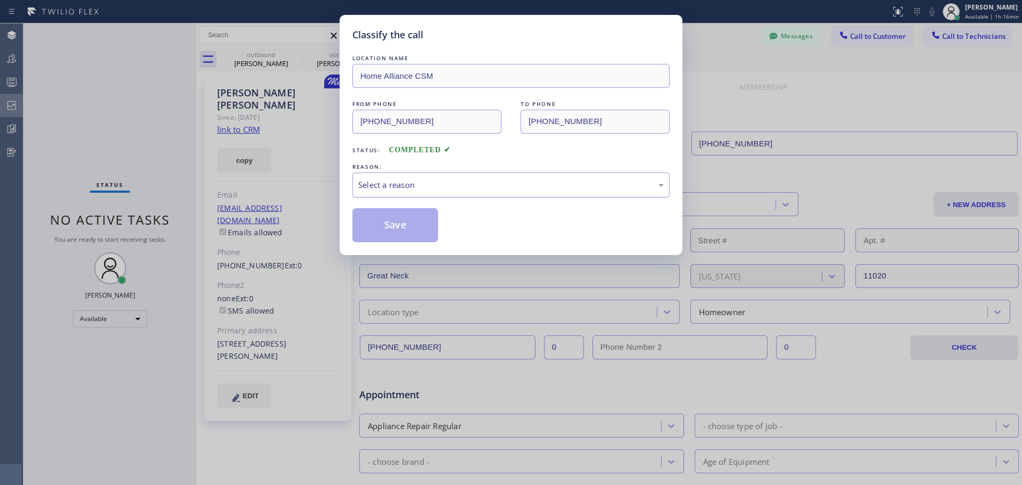
click at [476, 182] on div "Select a reason" at bounding box center [511, 185] width 306 height 12
click at [400, 229] on button "Save" at bounding box center [395, 225] width 86 height 34
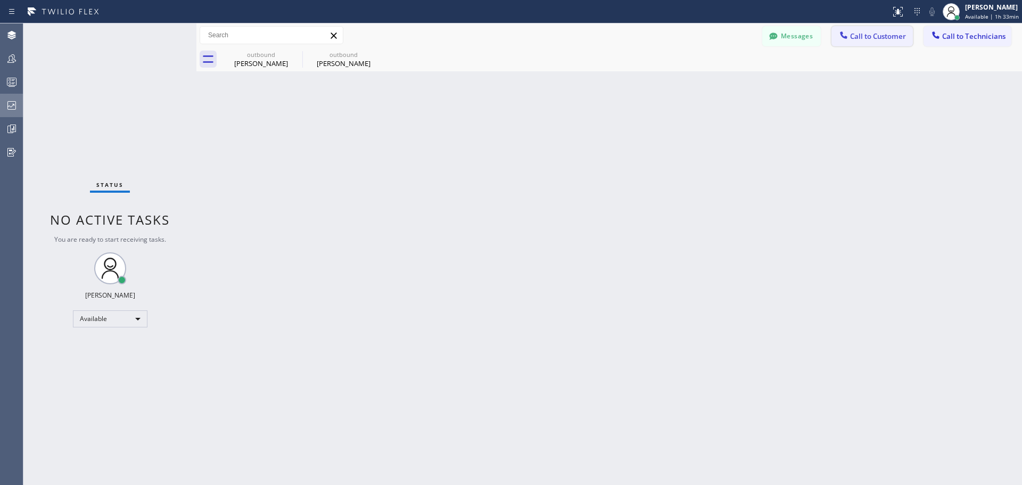
click at [887, 41] on button "Call to Customer" at bounding box center [871, 36] width 81 height 20
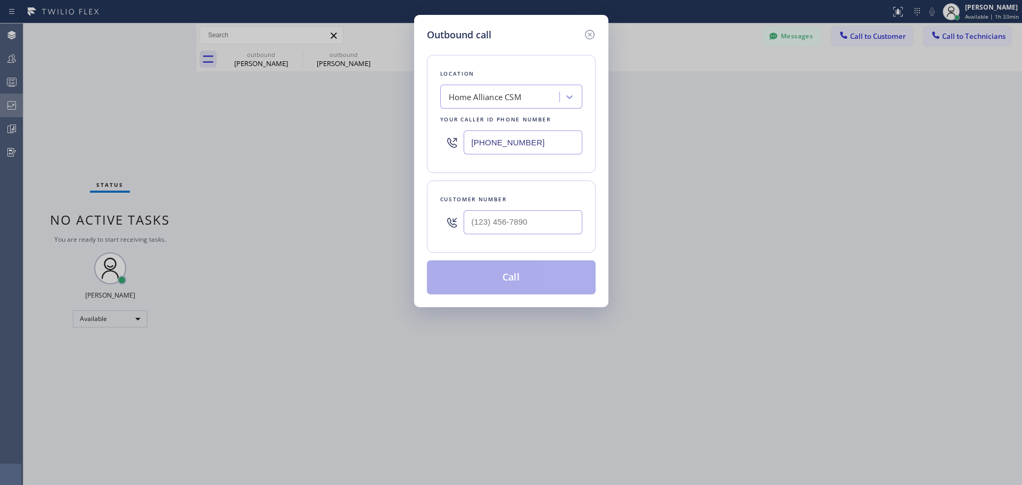
click at [516, 224] on input "text" at bounding box center [523, 222] width 119 height 24
paste input "626) 629-0045"
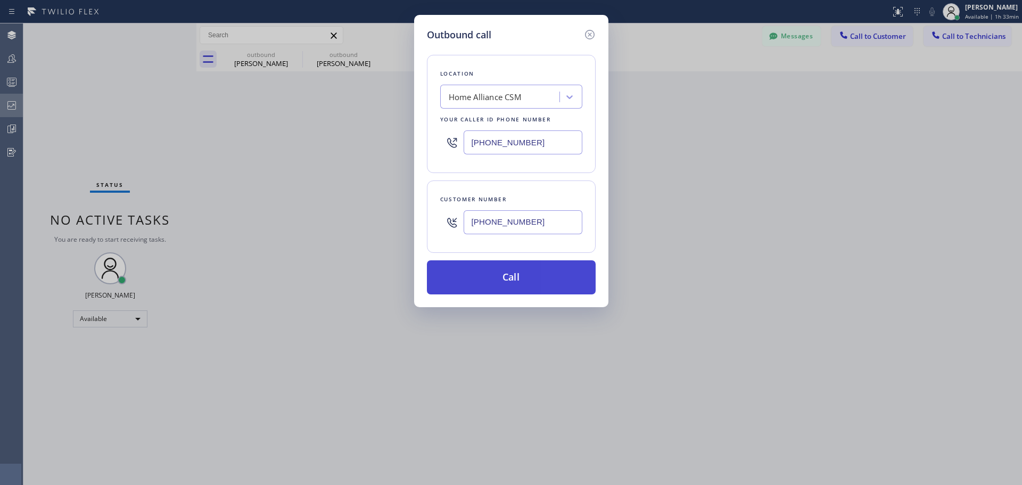
type input "[PHONE_NUMBER]"
click at [510, 282] on button "Call" at bounding box center [511, 277] width 169 height 34
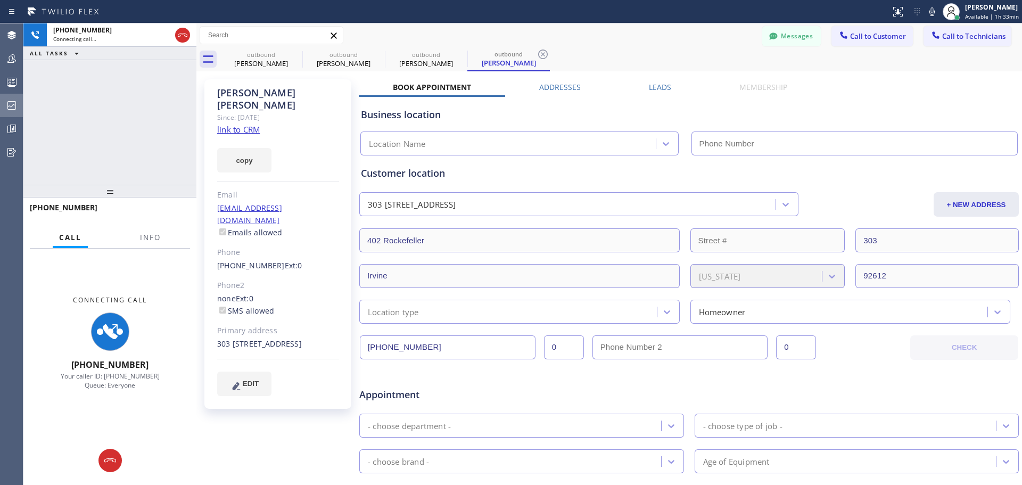
type input "[PHONE_NUMBER]"
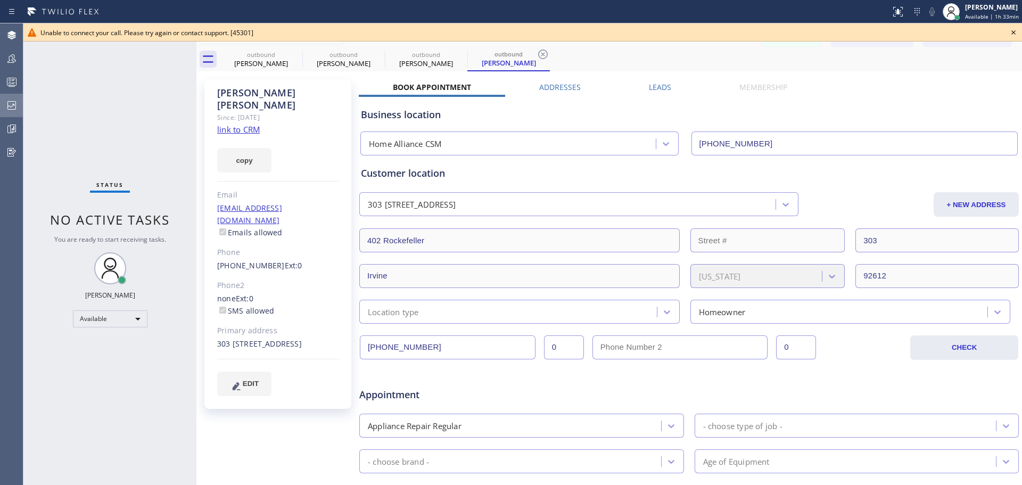
click at [1015, 35] on icon at bounding box center [1013, 32] width 13 height 13
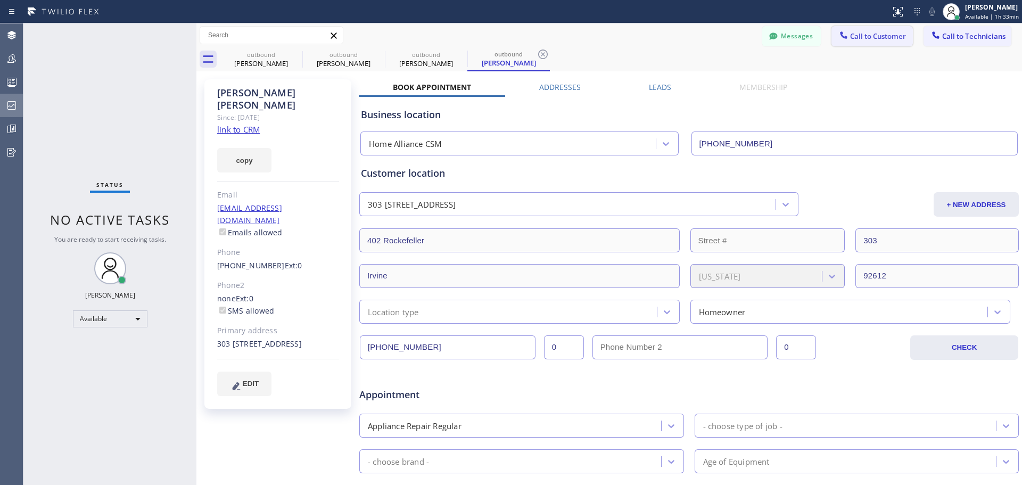
click at [851, 36] on span "Call to Customer" at bounding box center [878, 36] width 56 height 10
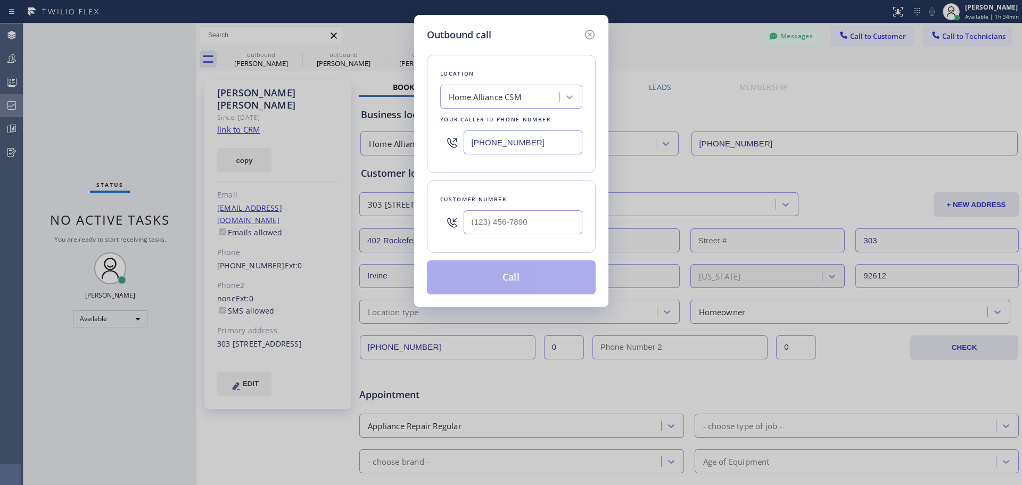
click at [529, 98] on div "Home Alliance CSM" at bounding box center [501, 97] width 116 height 19
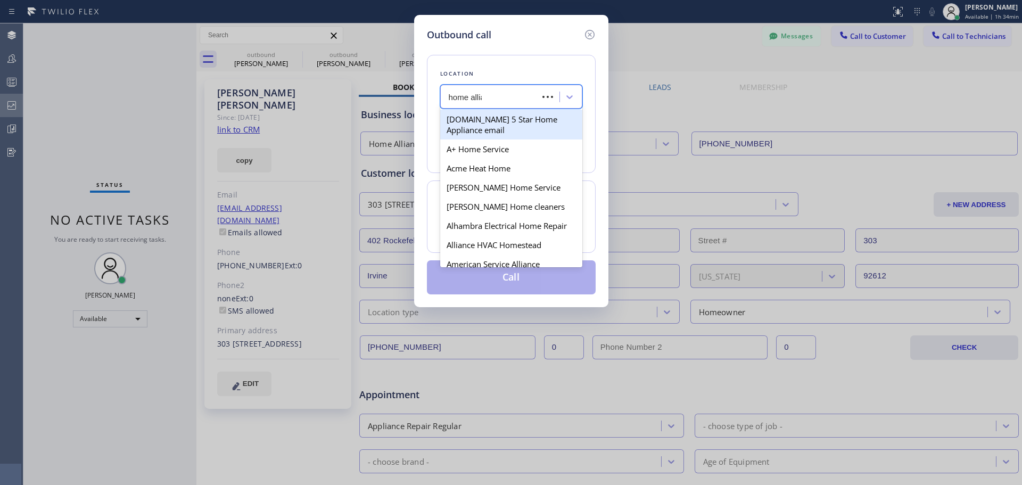
type input "home allian"
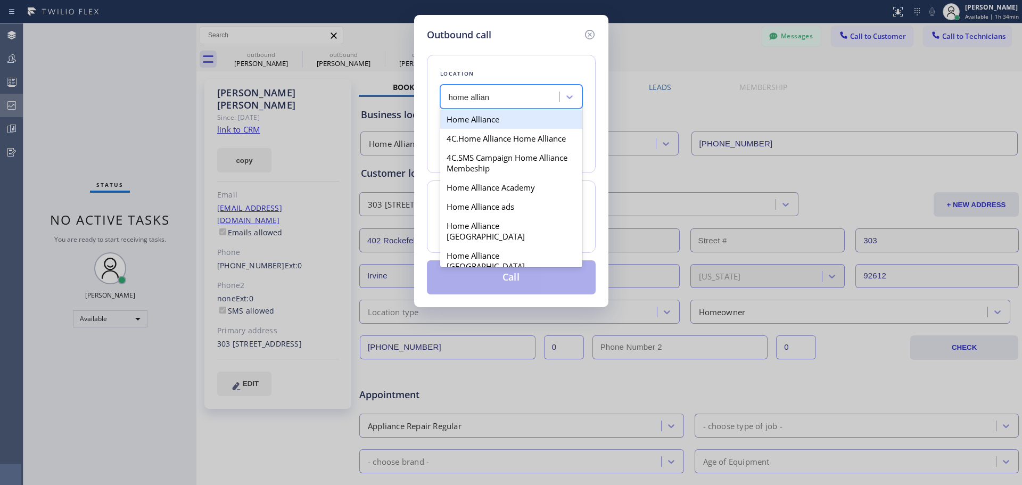
click at [533, 114] on div "Home Alliance" at bounding box center [511, 119] width 142 height 19
type input "[PHONE_NUMBER]"
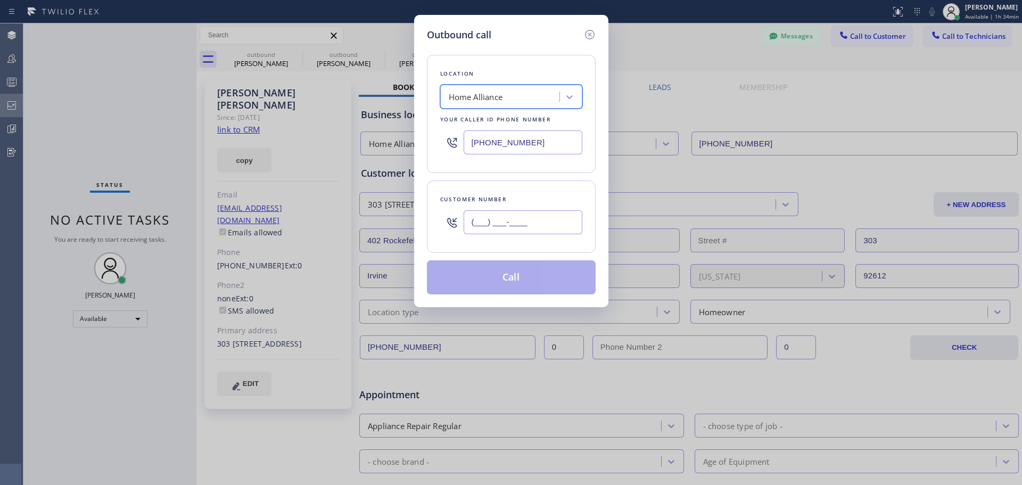
click at [522, 215] on input "(___) ___-____" at bounding box center [523, 222] width 119 height 24
paste input "626) 629-0045"
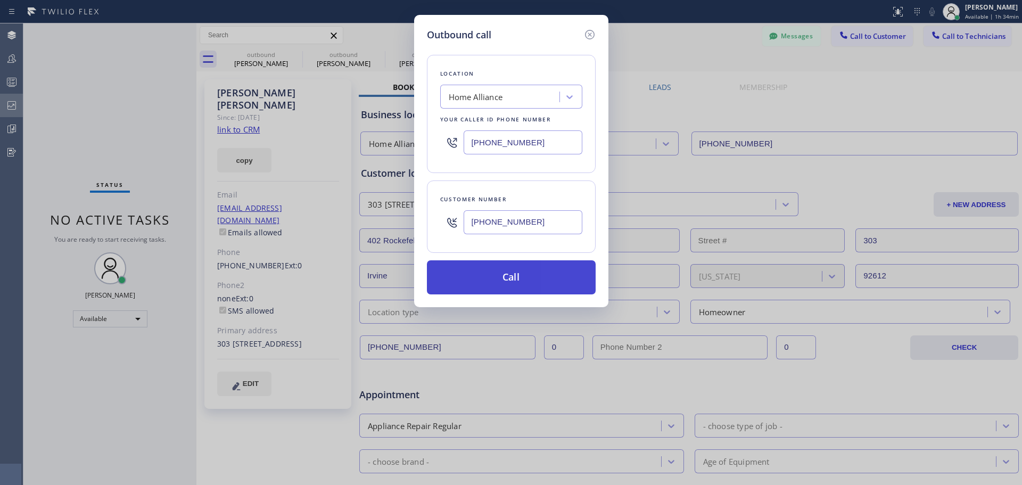
type input "[PHONE_NUMBER]"
click at [543, 278] on button "Call" at bounding box center [511, 277] width 169 height 34
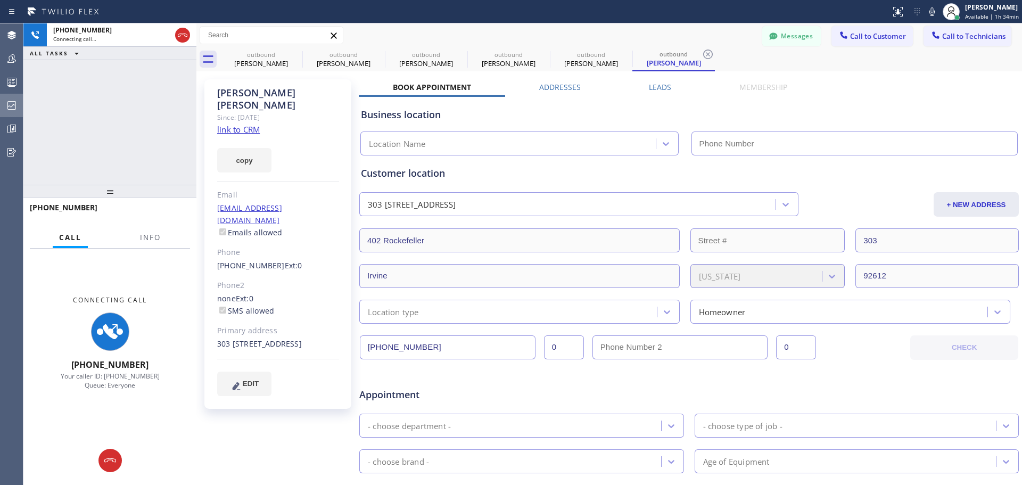
type input "[PHONE_NUMBER]"
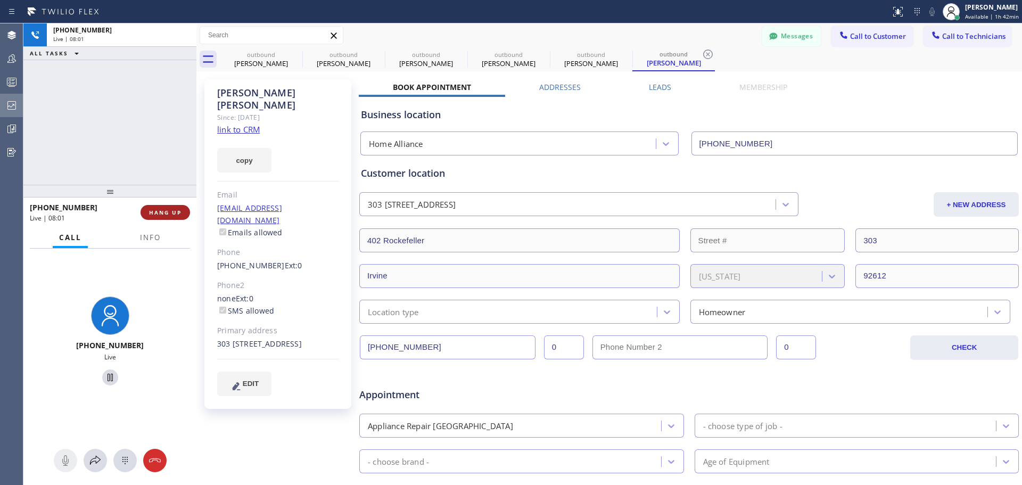
click at [162, 220] on button "HANG UP" at bounding box center [166, 212] width 50 height 15
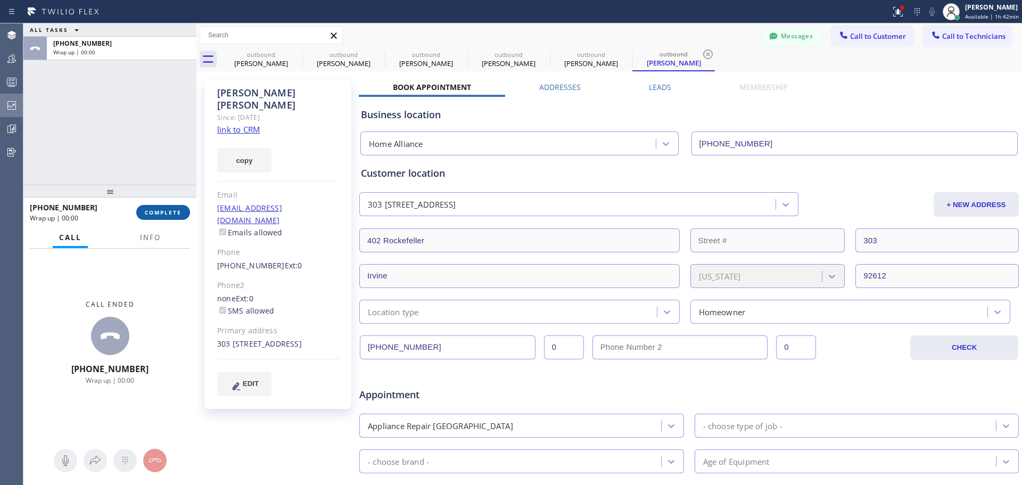
click at [166, 212] on span "COMPLETE" at bounding box center [163, 212] width 37 height 7
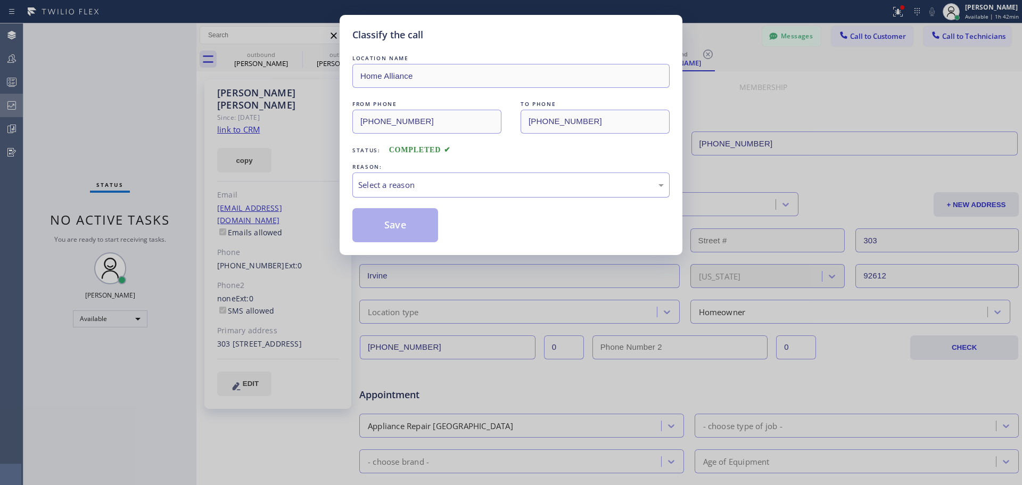
click at [459, 180] on div "Select a reason" at bounding box center [511, 185] width 306 height 12
click at [401, 225] on button "Save" at bounding box center [395, 225] width 86 height 34
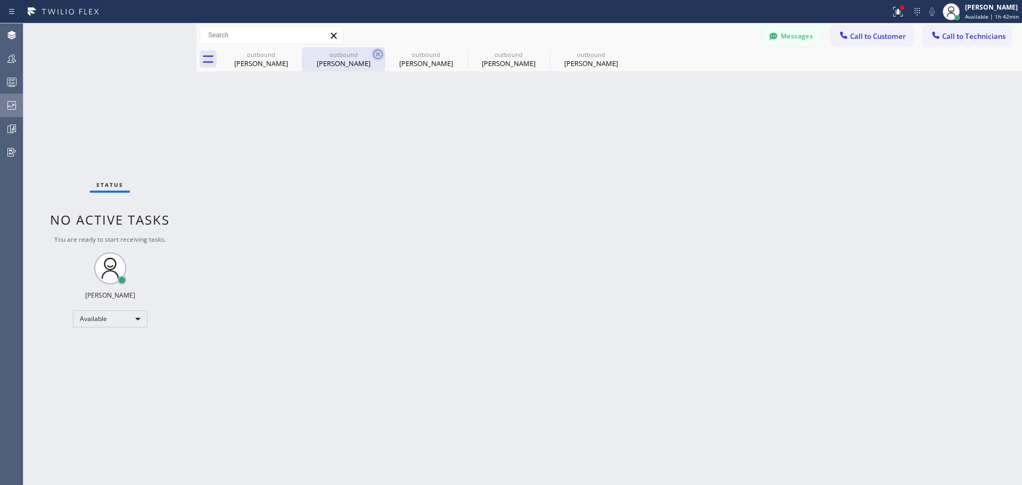
click at [376, 54] on icon at bounding box center [378, 54] width 13 height 13
type input "[PHONE_NUMBER]"
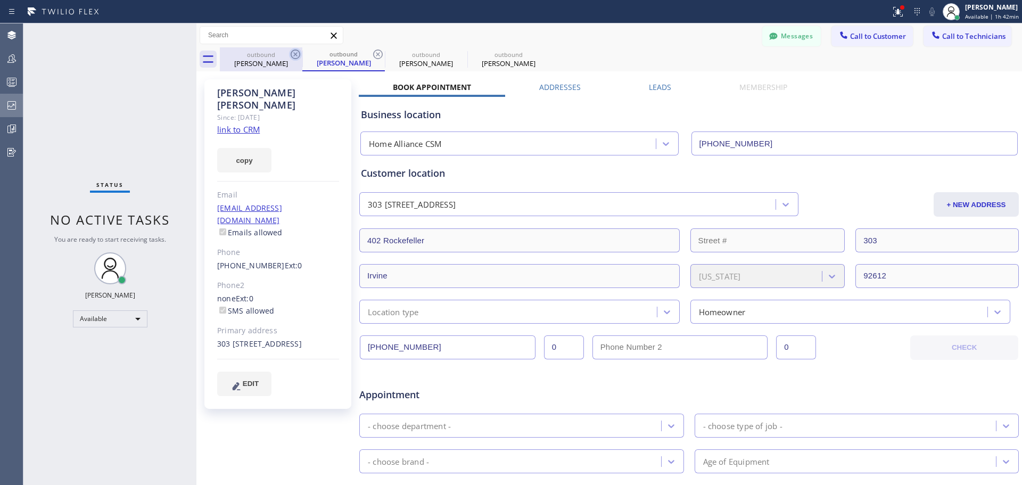
click at [291, 52] on icon at bounding box center [295, 54] width 13 height 13
click at [458, 53] on icon at bounding box center [460, 54] width 13 height 13
type input "[PHONE_NUMBER]"
drag, startPoint x: 376, startPoint y: 59, endPoint x: 282, endPoint y: 66, distance: 94.5
click at [375, 59] on icon at bounding box center [378, 54] width 13 height 13
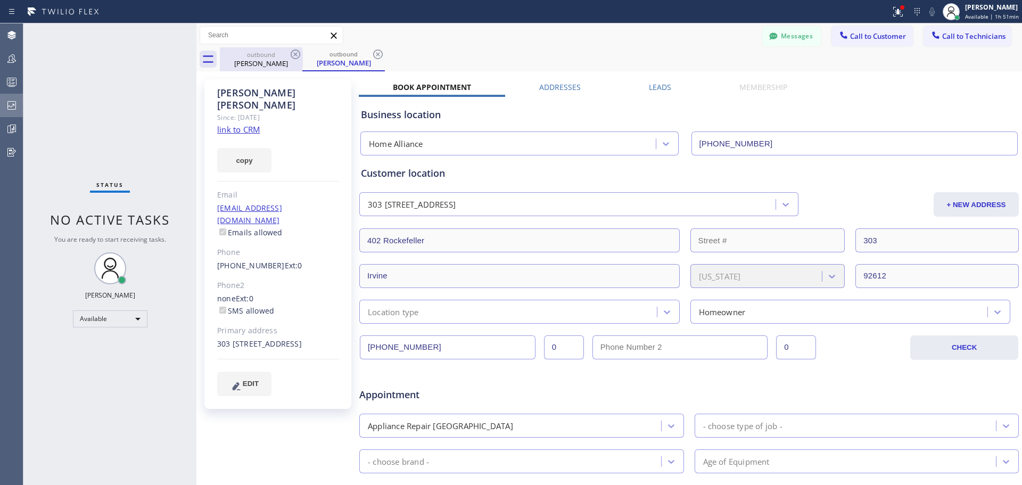
type input "[PHONE_NUMBER]"
click at [294, 53] on icon at bounding box center [296, 55] width 10 height 10
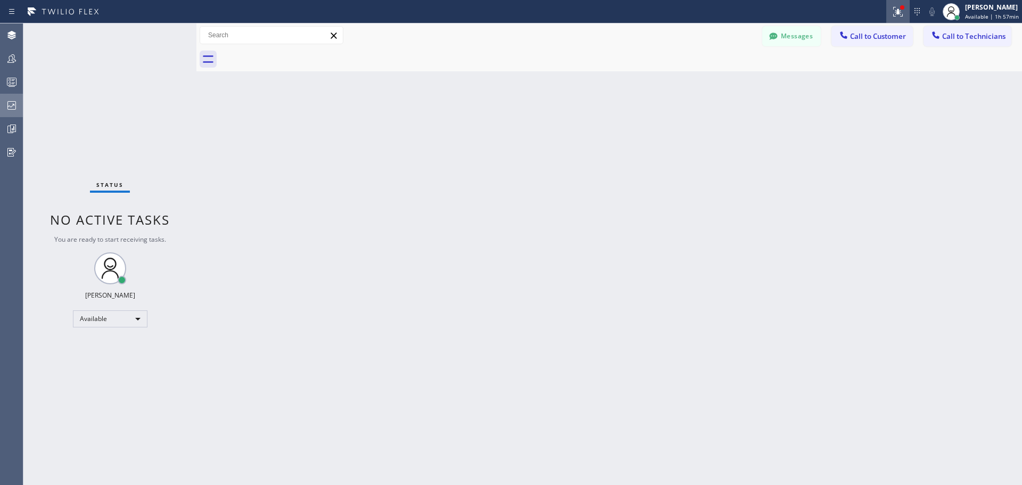
click at [900, 12] on icon at bounding box center [896, 10] width 6 height 7
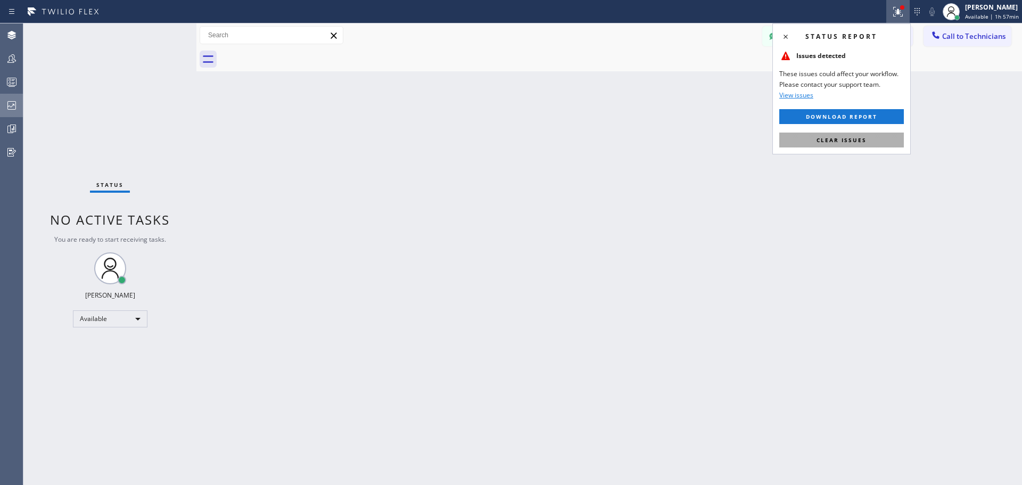
click at [859, 142] on span "Clear issues" at bounding box center [842, 139] width 50 height 7
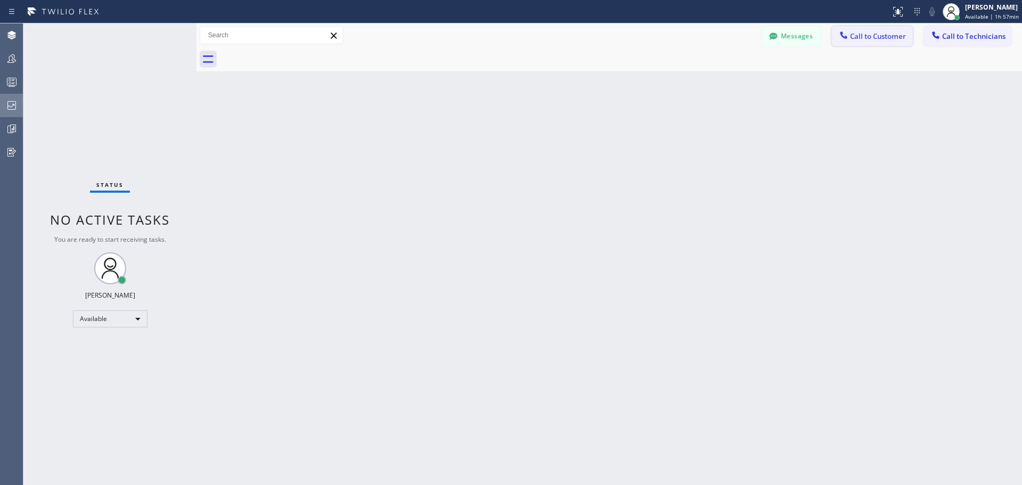
click at [874, 38] on span "Call to Customer" at bounding box center [878, 36] width 56 height 10
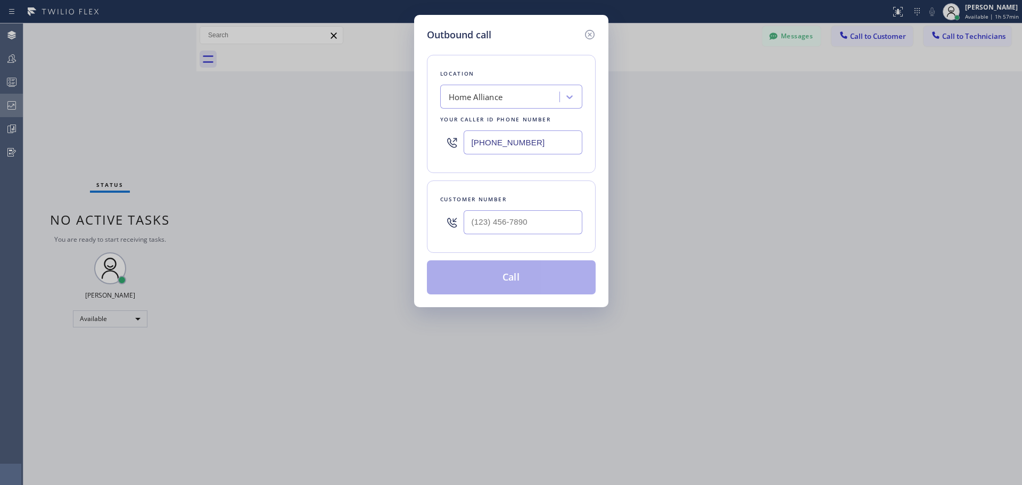
click at [530, 102] on div "Home Alliance" at bounding box center [501, 97] width 116 height 19
type input "csm"
click at [518, 116] on div "Home Alliance CSM" at bounding box center [511, 119] width 142 height 19
type input "[PHONE_NUMBER]"
click at [492, 224] on input "(___) ___-____" at bounding box center [523, 222] width 119 height 24
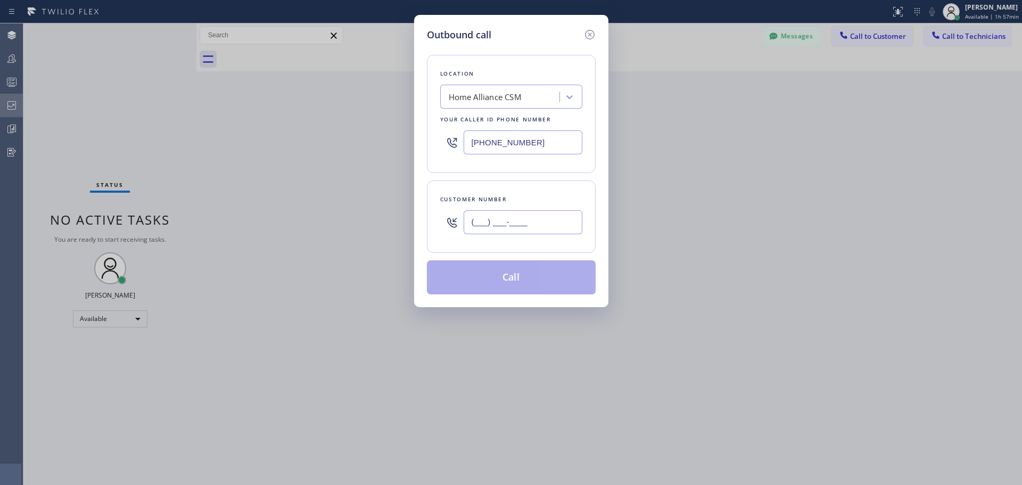
paste input "970) 389-2316"
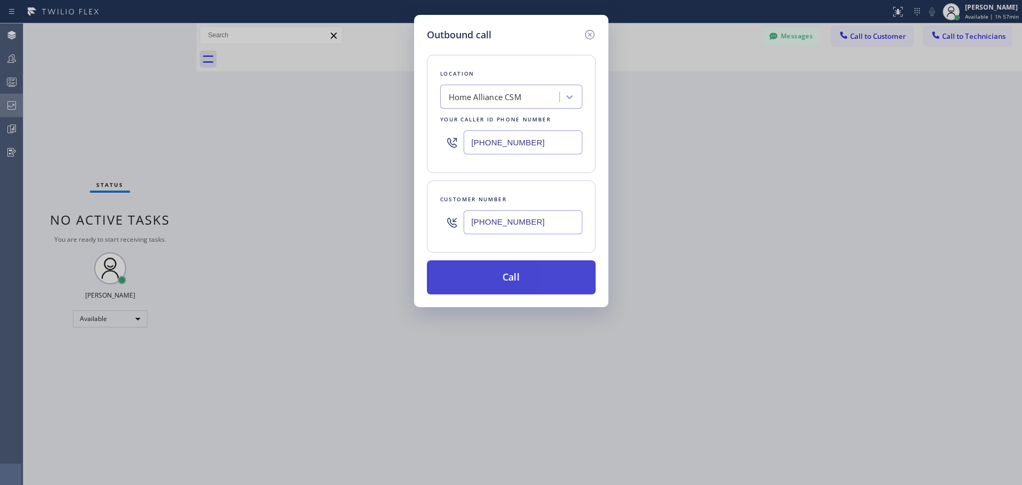
type input "[PHONE_NUMBER]"
click at [516, 275] on button "Call" at bounding box center [511, 277] width 169 height 34
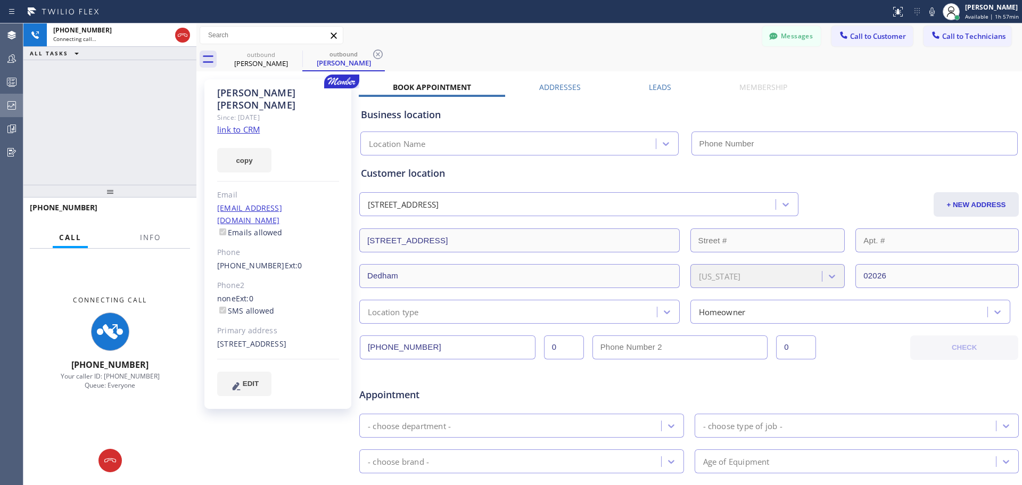
type input "[PHONE_NUMBER]"
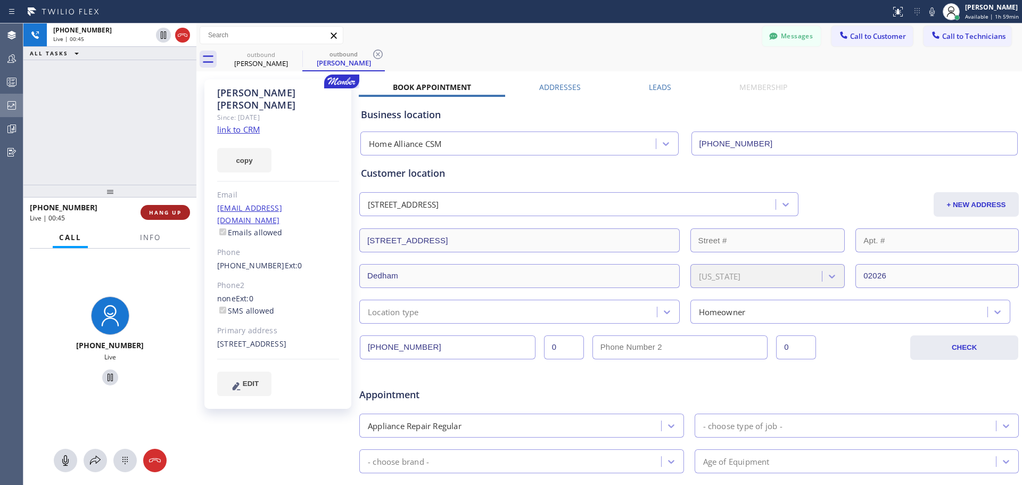
click at [177, 210] on span "HANG UP" at bounding box center [165, 212] width 32 height 7
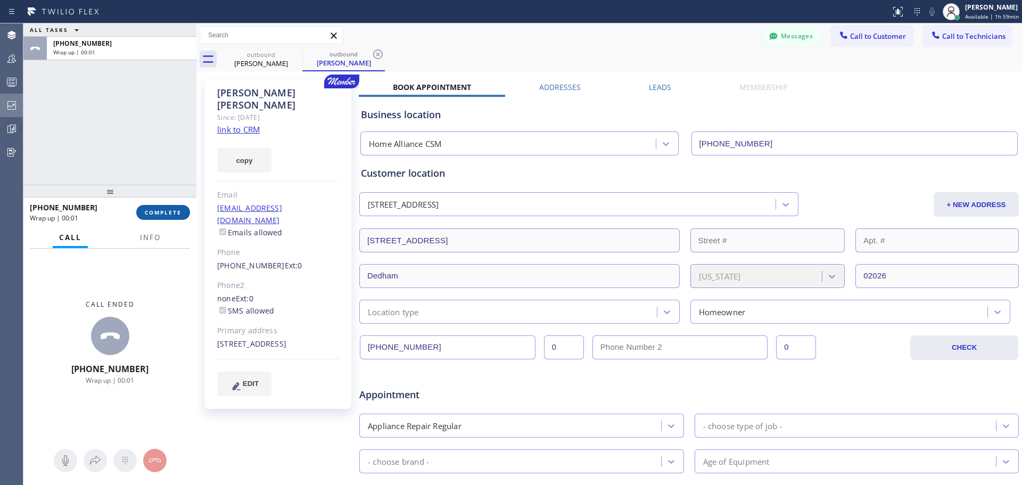
click at [175, 212] on span "COMPLETE" at bounding box center [163, 212] width 37 height 7
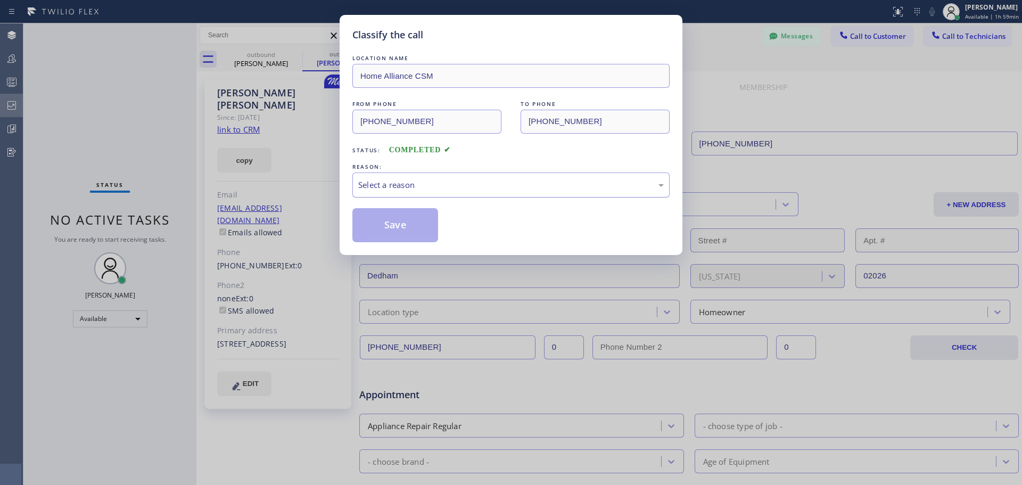
click at [454, 188] on div "Select a reason" at bounding box center [511, 185] width 306 height 12
click at [389, 231] on button "Save" at bounding box center [395, 225] width 86 height 34
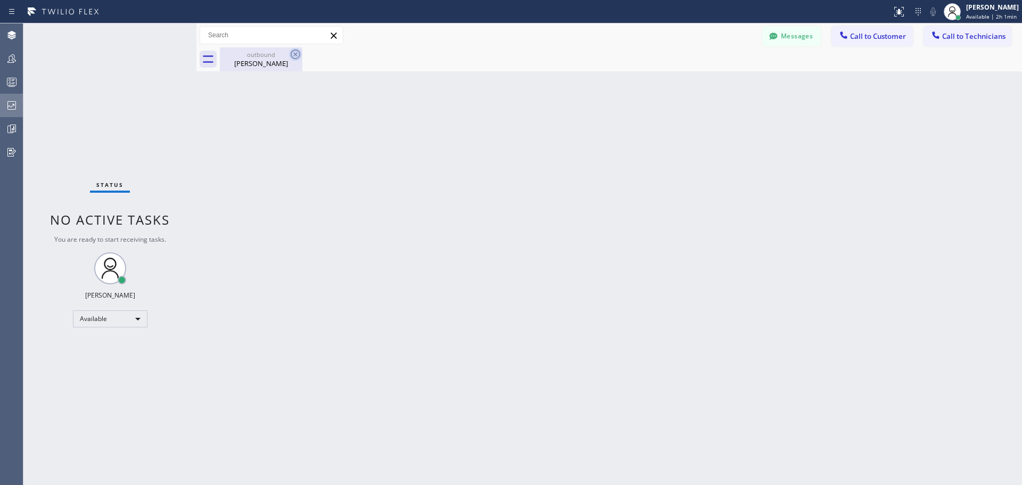
click at [298, 57] on icon at bounding box center [296, 55] width 10 height 10
drag, startPoint x: 293, startPoint y: 54, endPoint x: 411, endPoint y: 8, distance: 127.2
click at [0, 0] on icon at bounding box center [0, 0] width 0 height 0
click at [900, 30] on button "Call to Customer" at bounding box center [871, 36] width 81 height 20
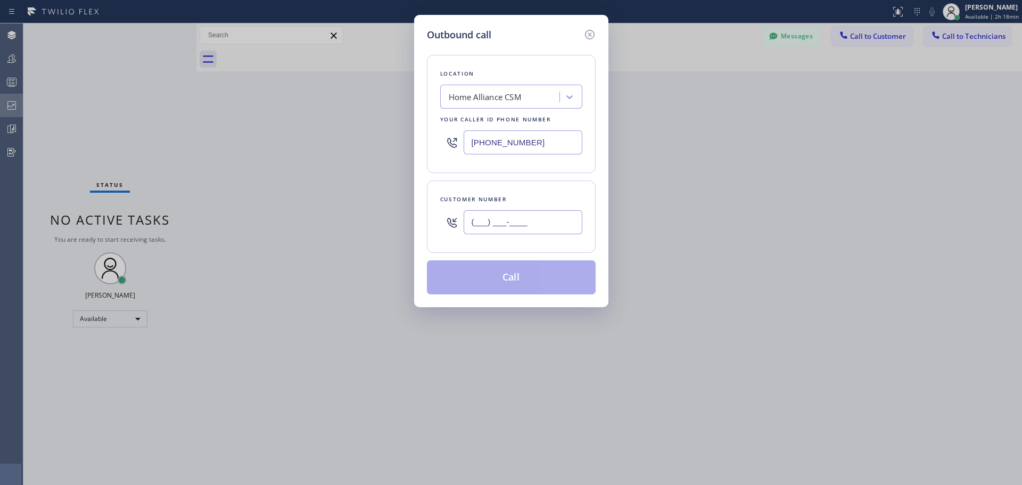
click at [548, 226] on input "(___) ___-____" at bounding box center [523, 222] width 119 height 24
paste input "703) 303-2500"
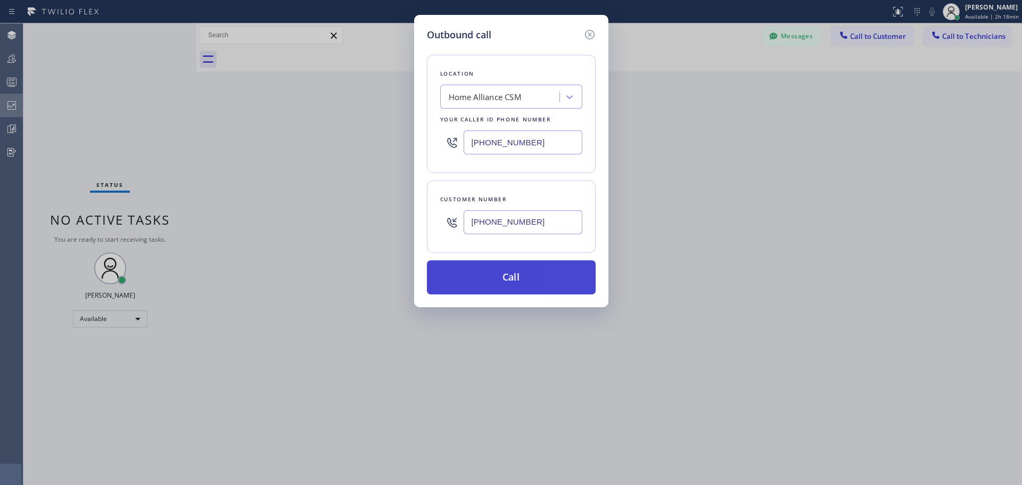
type input "[PHONE_NUMBER]"
click at [501, 276] on button "Call" at bounding box center [511, 277] width 169 height 34
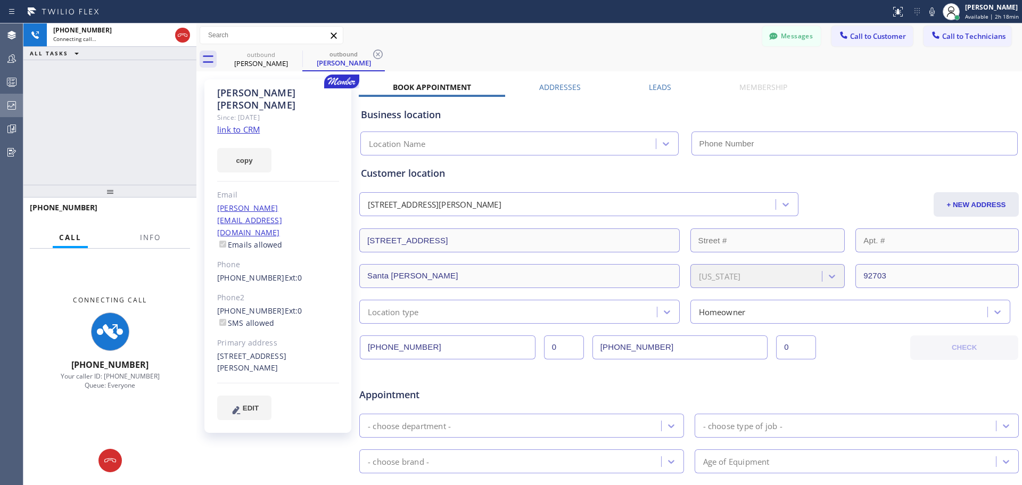
type input "[PHONE_NUMBER]"
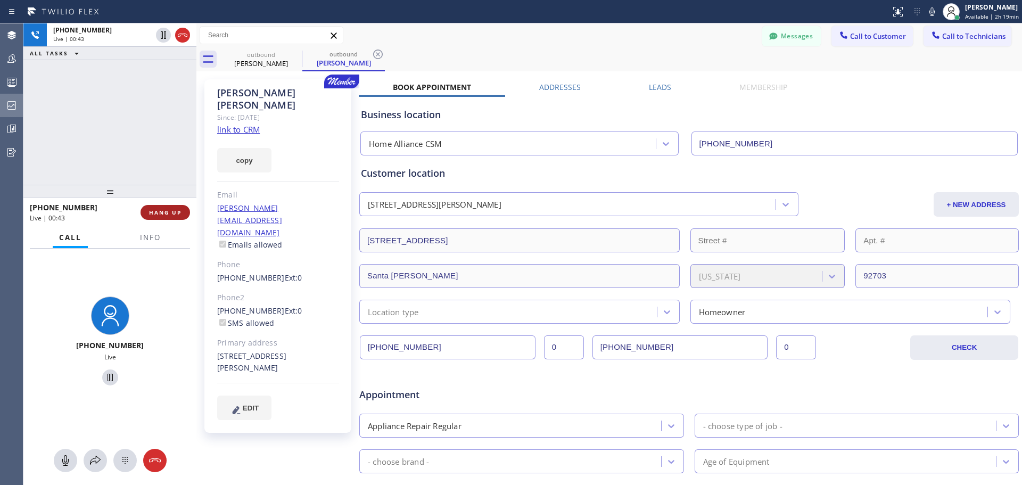
click at [174, 213] on span "HANG UP" at bounding box center [165, 212] width 32 height 7
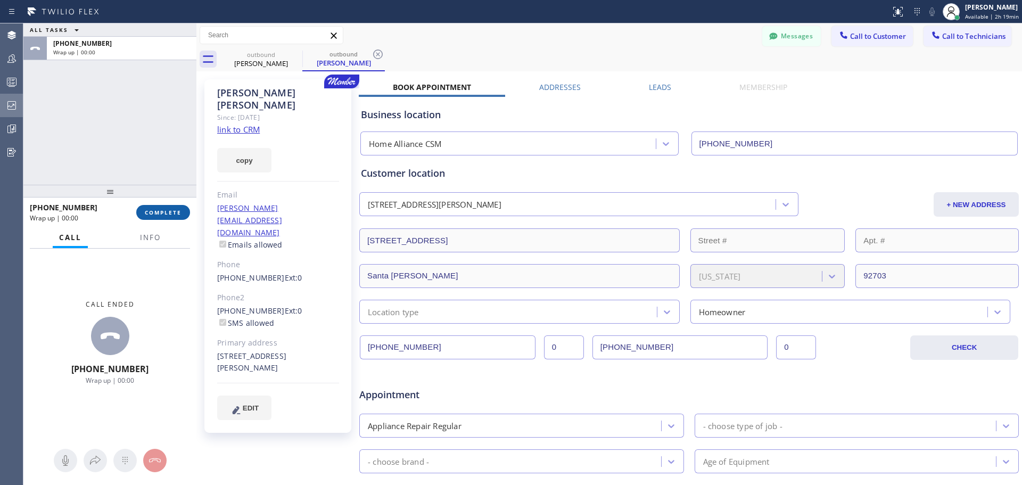
click at [175, 213] on span "COMPLETE" at bounding box center [163, 212] width 37 height 7
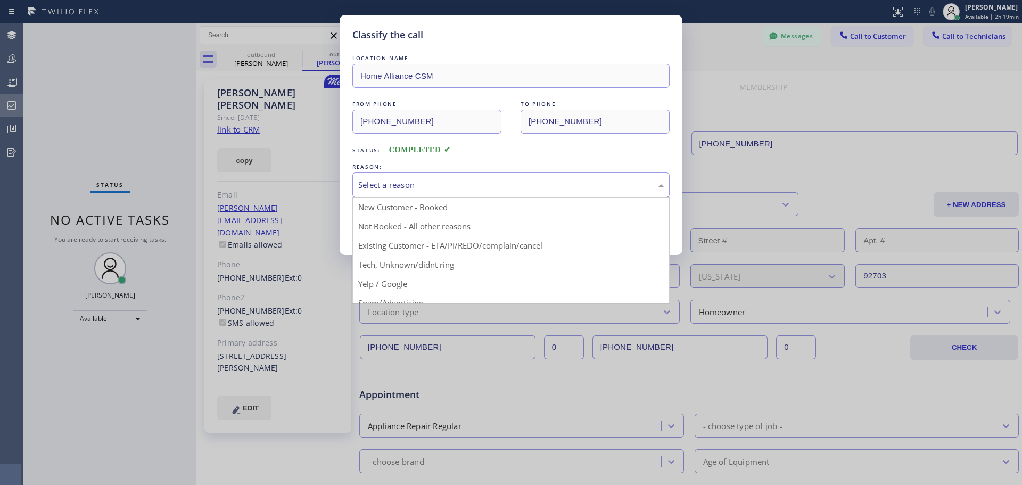
click at [460, 190] on div "Select a reason" at bounding box center [511, 185] width 306 height 12
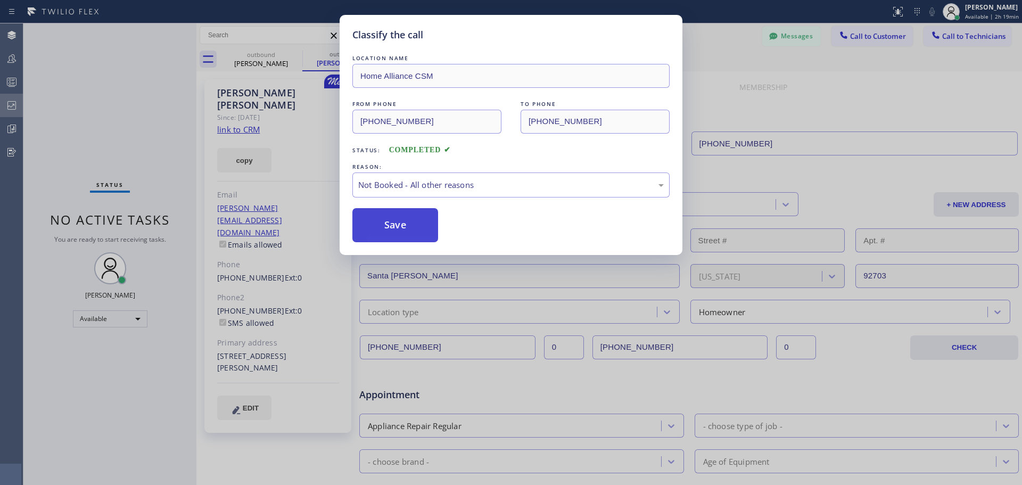
drag, startPoint x: 408, startPoint y: 236, endPoint x: 422, endPoint y: 237, distance: 13.9
click at [409, 236] on button "Save" at bounding box center [395, 225] width 86 height 34
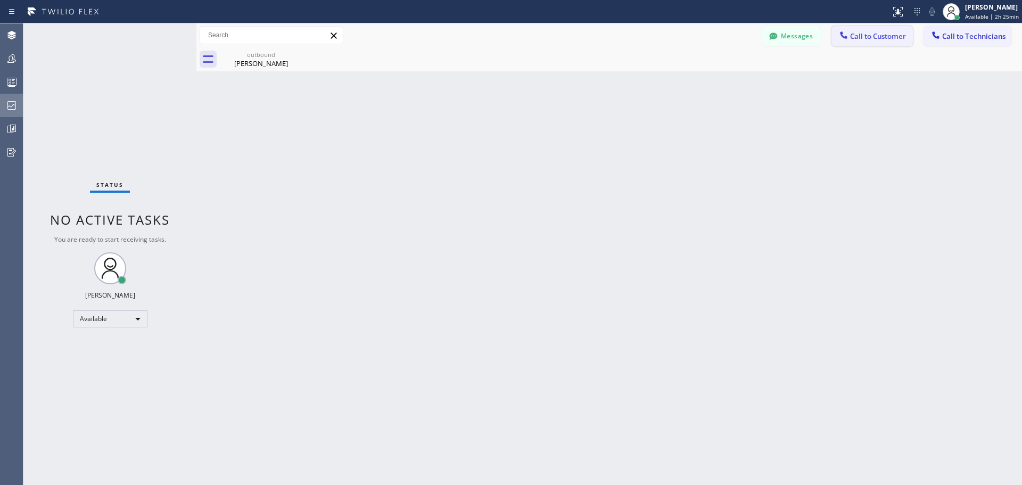
click at [870, 40] on span "Call to Customer" at bounding box center [878, 36] width 56 height 10
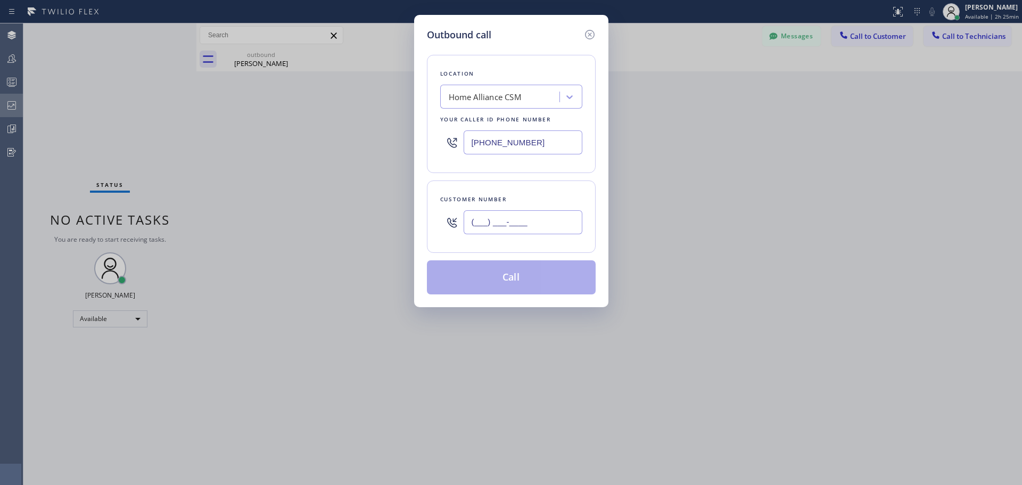
click at [500, 218] on input "(___) ___-____" at bounding box center [523, 222] width 119 height 24
paste input "310) 486-0707"
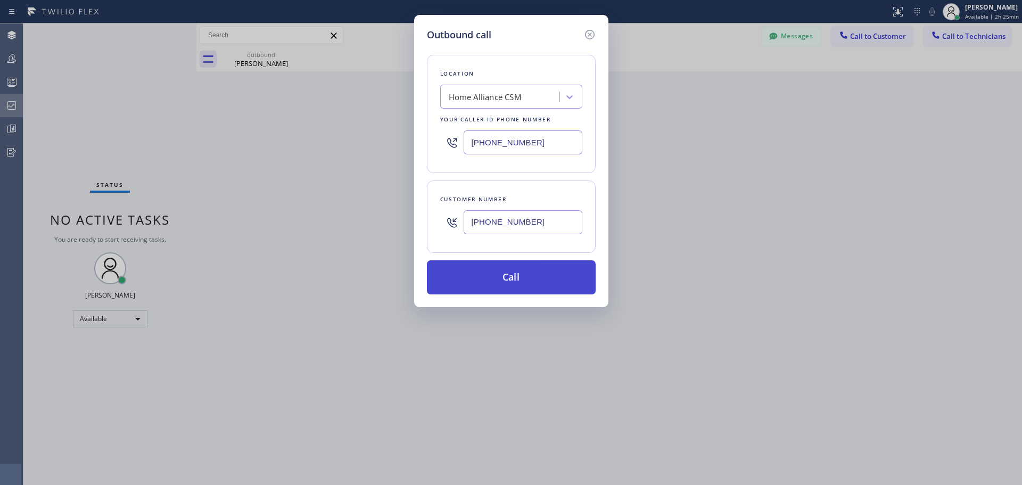
type input "[PHONE_NUMBER]"
click at [535, 271] on button "Call" at bounding box center [511, 277] width 169 height 34
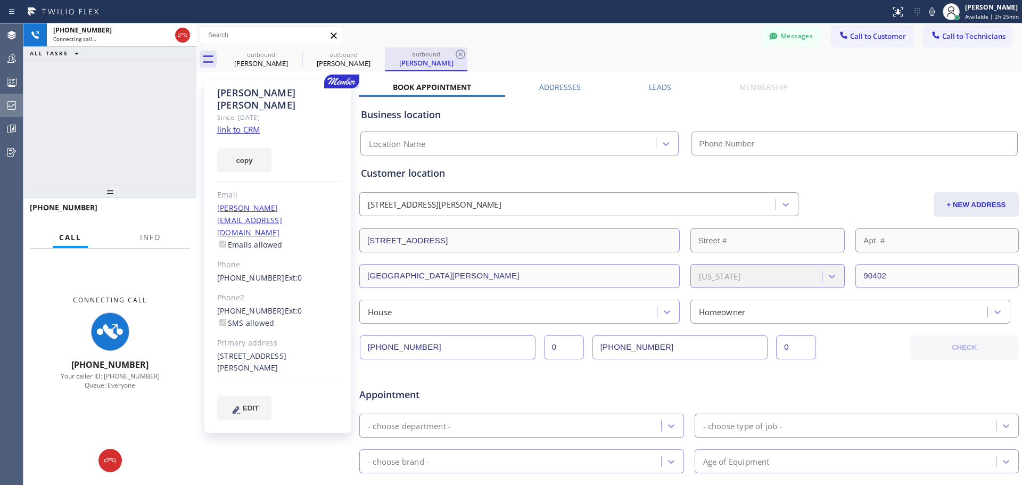
type input "[PHONE_NUMBER]"
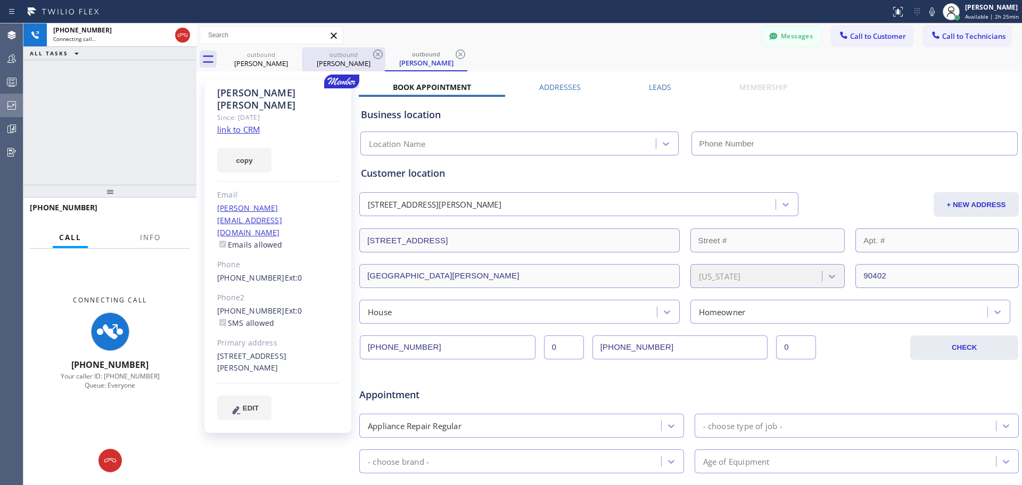
type input "[PHONE_NUMBER]"
click at [292, 53] on icon at bounding box center [295, 54] width 13 height 13
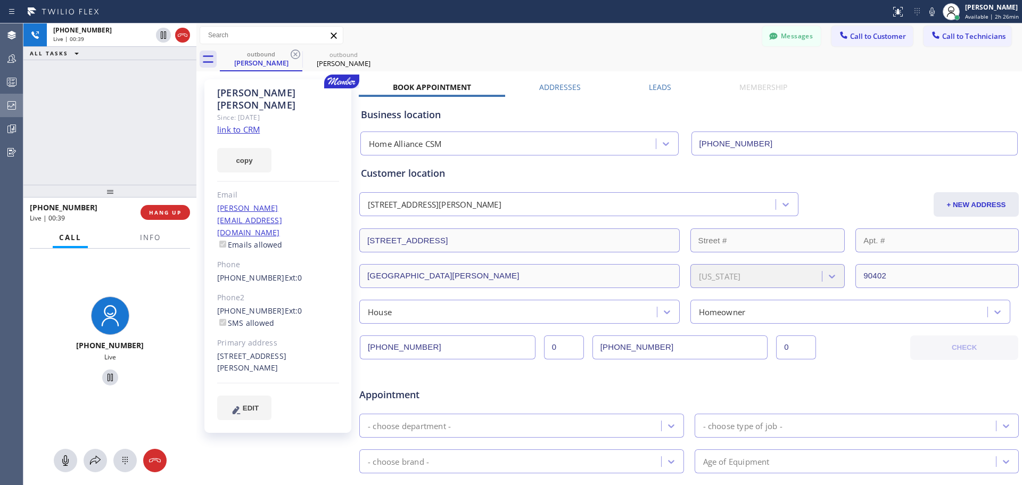
drag, startPoint x: 153, startPoint y: 216, endPoint x: 178, endPoint y: 241, distance: 35.4
click at [154, 216] on span "HANG UP" at bounding box center [165, 212] width 32 height 7
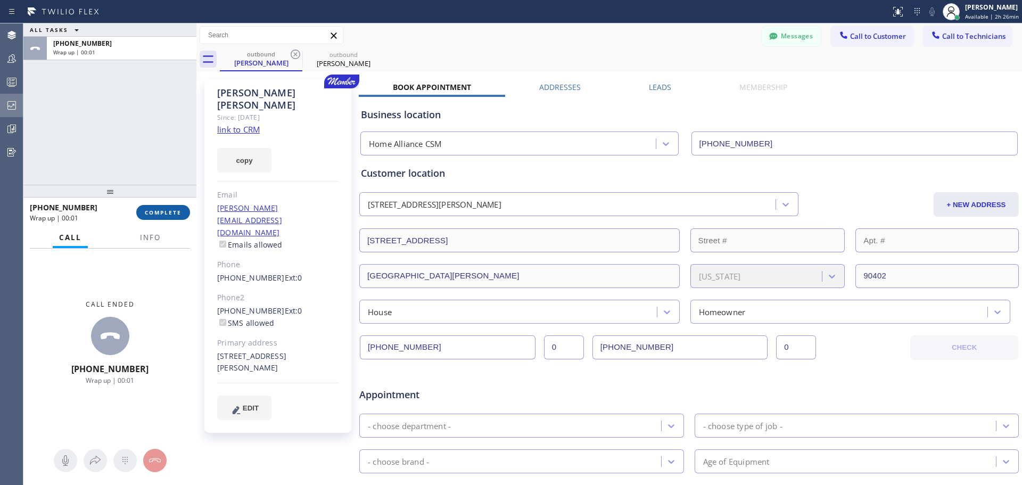
click at [168, 217] on button "COMPLETE" at bounding box center [163, 212] width 54 height 15
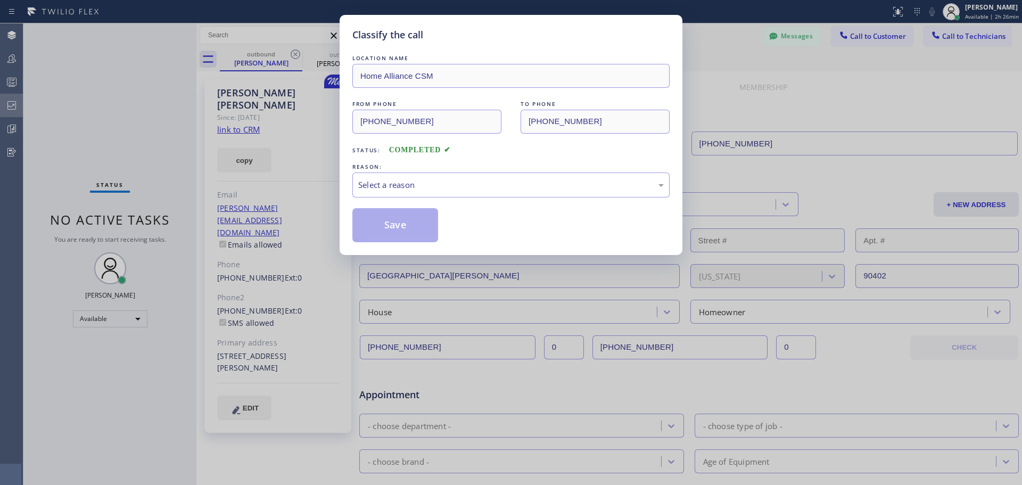
click at [538, 197] on div "LOCATION NAME Home Alliance CSM FROM PHONE [PHONE_NUMBER] TO PHONE [PHONE_NUMBE…" at bounding box center [510, 148] width 317 height 190
click at [515, 193] on div "Select a reason" at bounding box center [510, 184] width 317 height 25
click at [400, 231] on button "Save" at bounding box center [395, 225] width 86 height 34
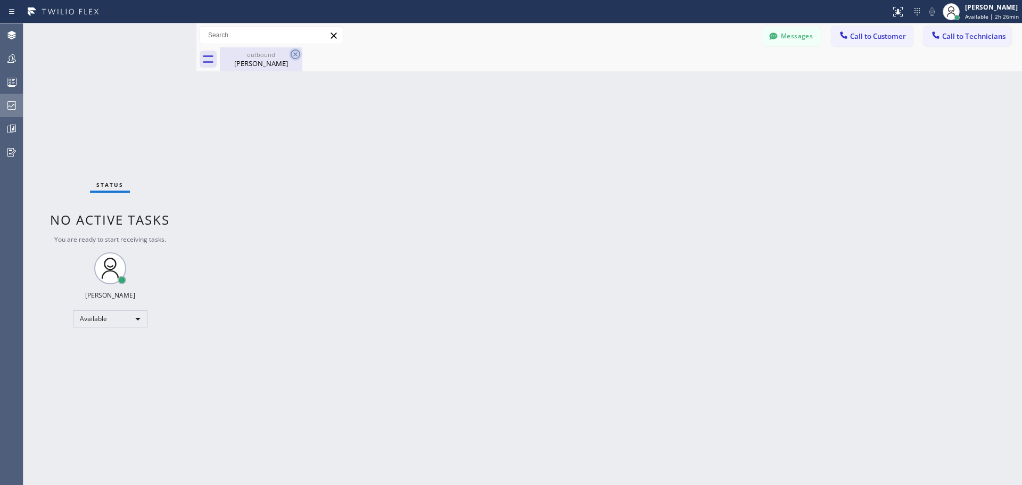
click at [294, 54] on icon at bounding box center [295, 54] width 13 height 13
click at [856, 35] on span "Call to Customer" at bounding box center [878, 36] width 56 height 10
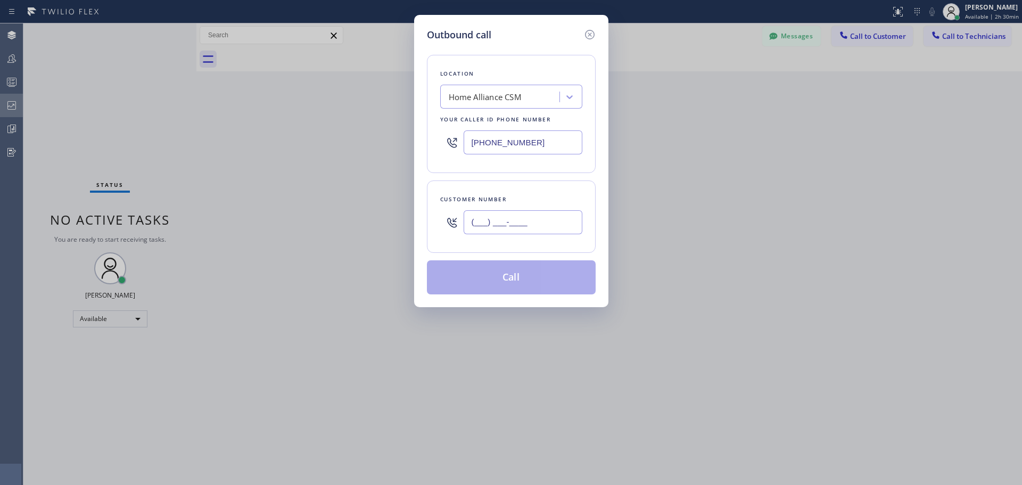
click at [506, 223] on input "(___) ___-____" at bounding box center [523, 222] width 119 height 24
paste input "818) 268-3012"
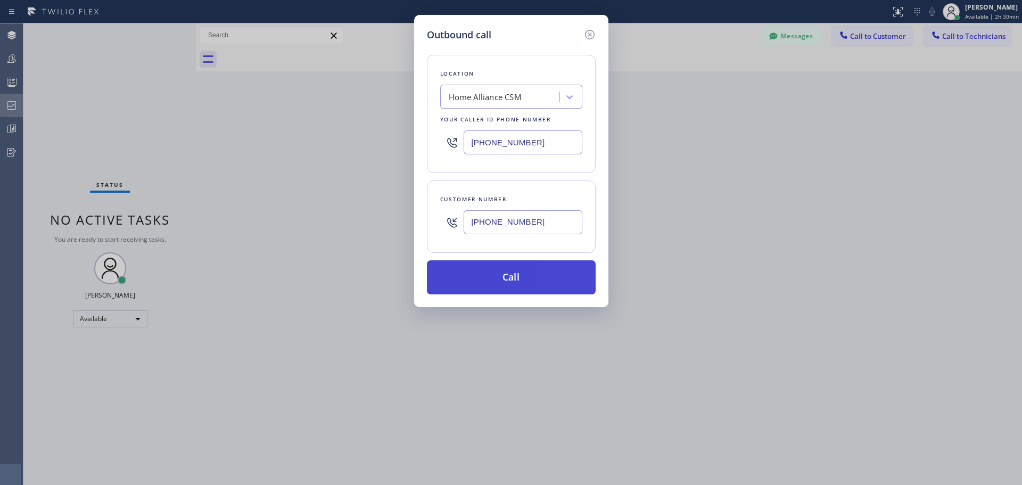
type input "[PHONE_NUMBER]"
click at [505, 270] on button "Call" at bounding box center [511, 277] width 169 height 34
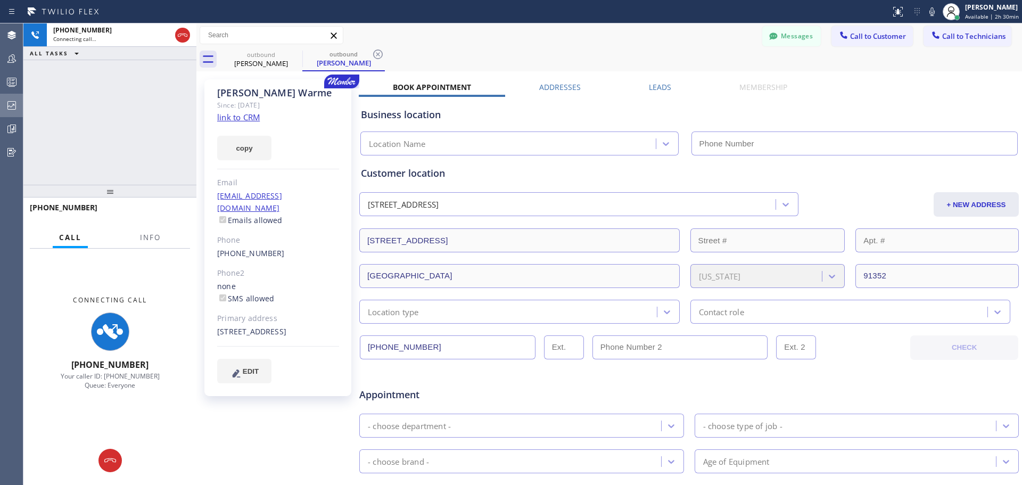
type input "[PHONE_NUMBER]"
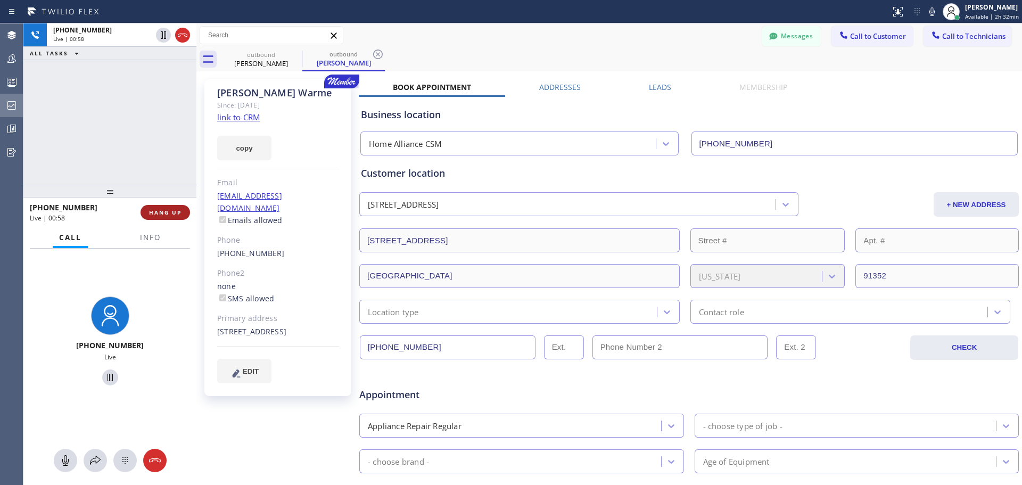
click at [164, 218] on button "HANG UP" at bounding box center [166, 212] width 50 height 15
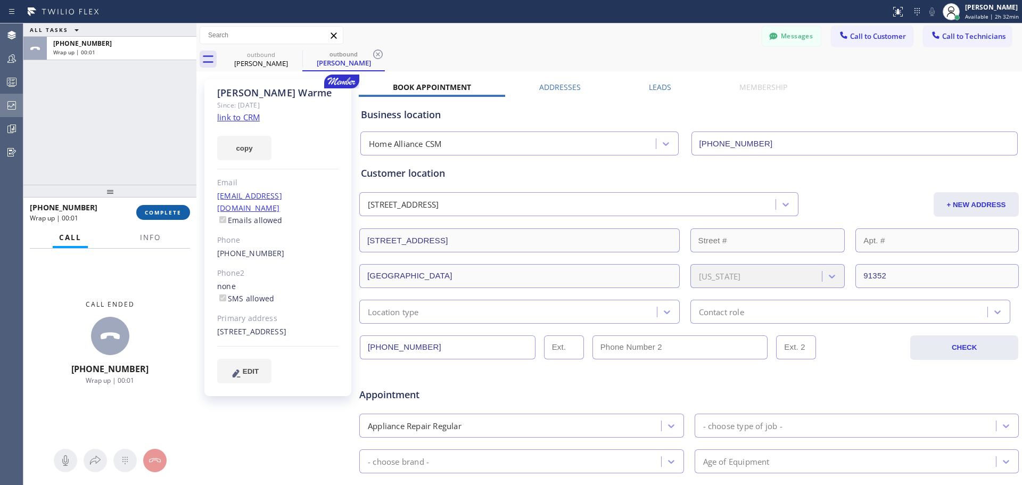
click at [175, 214] on span "COMPLETE" at bounding box center [163, 212] width 37 height 7
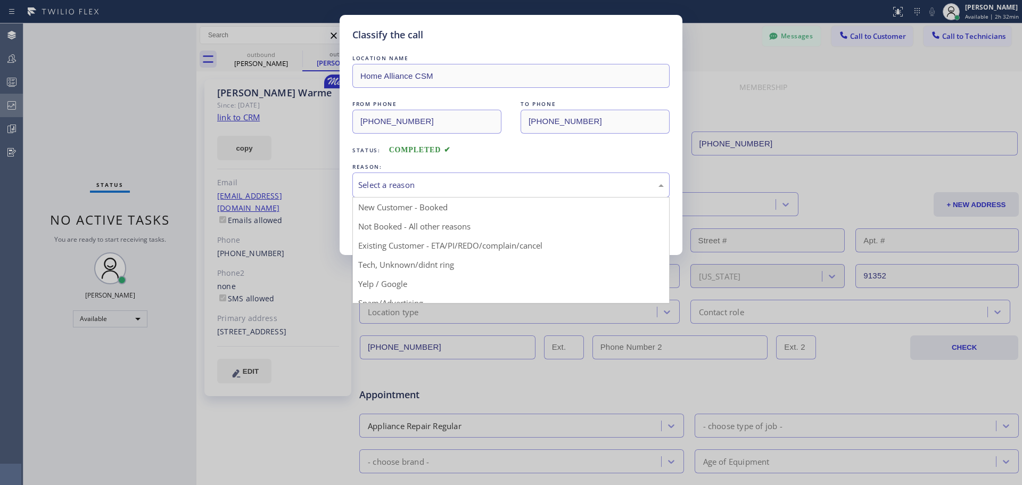
click at [512, 187] on div "Select a reason" at bounding box center [511, 185] width 306 height 12
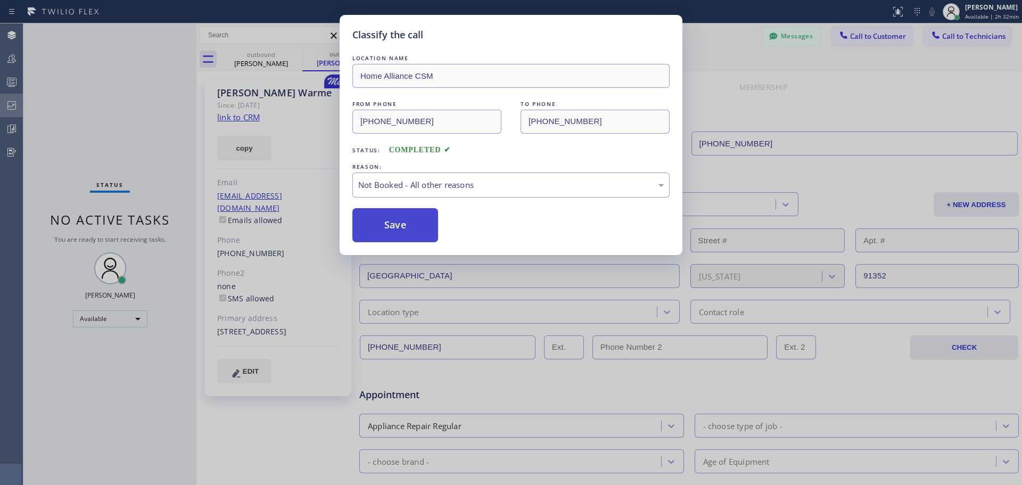
click at [381, 237] on button "Save" at bounding box center [395, 225] width 86 height 34
